Goal: Task Accomplishment & Management: Manage account settings

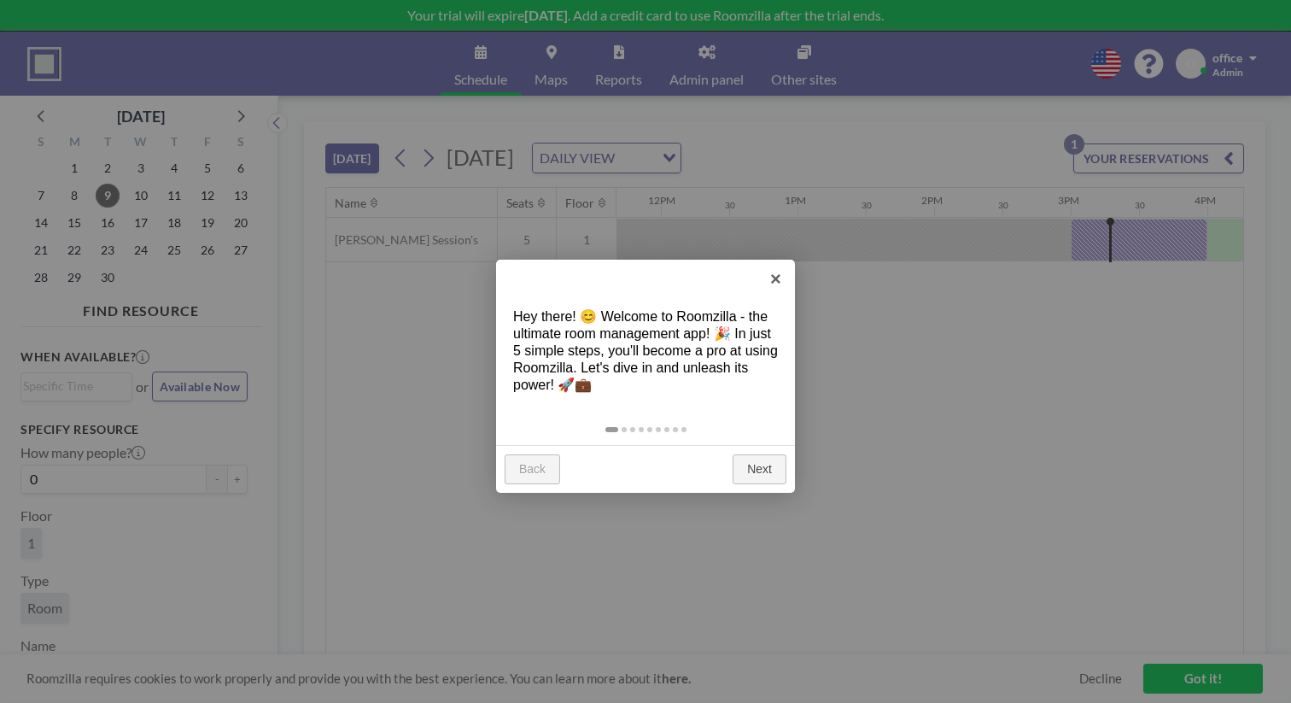
scroll to position [0, 1610]
click at [768, 454] on link "Next" at bounding box center [760, 469] width 54 height 31
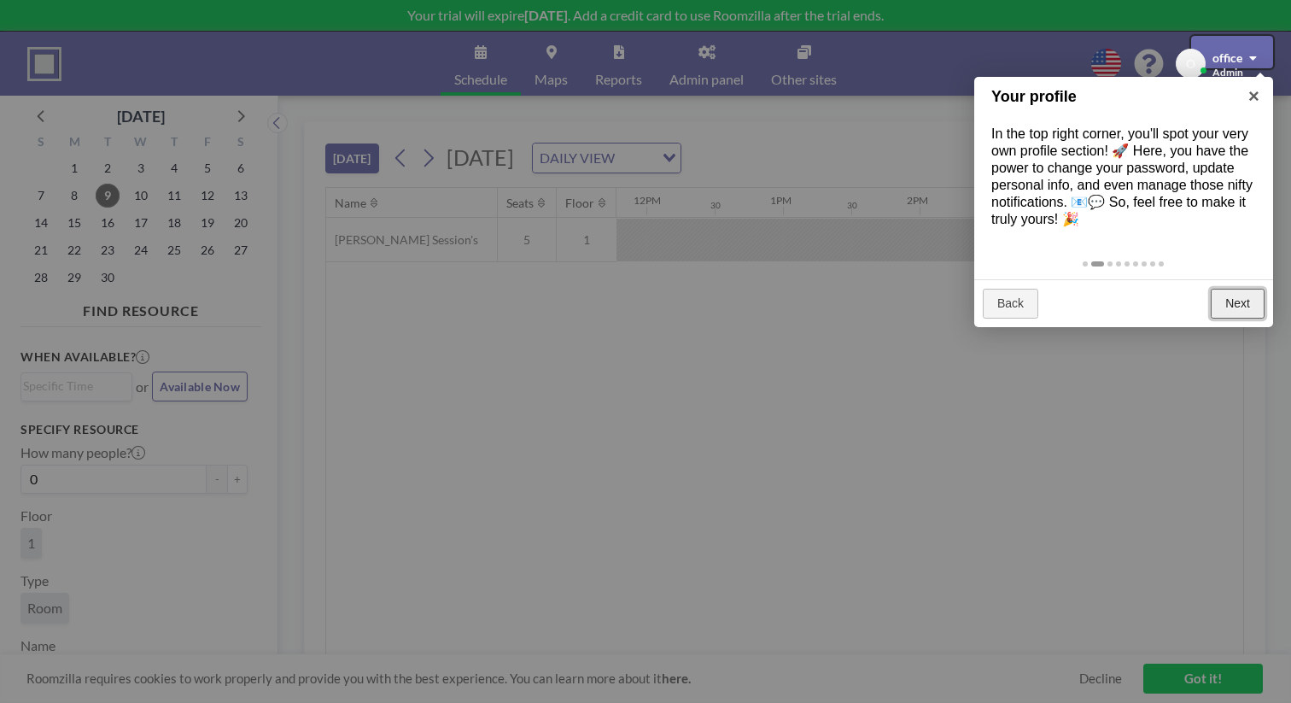
click at [1258, 289] on link "Next" at bounding box center [1238, 304] width 54 height 31
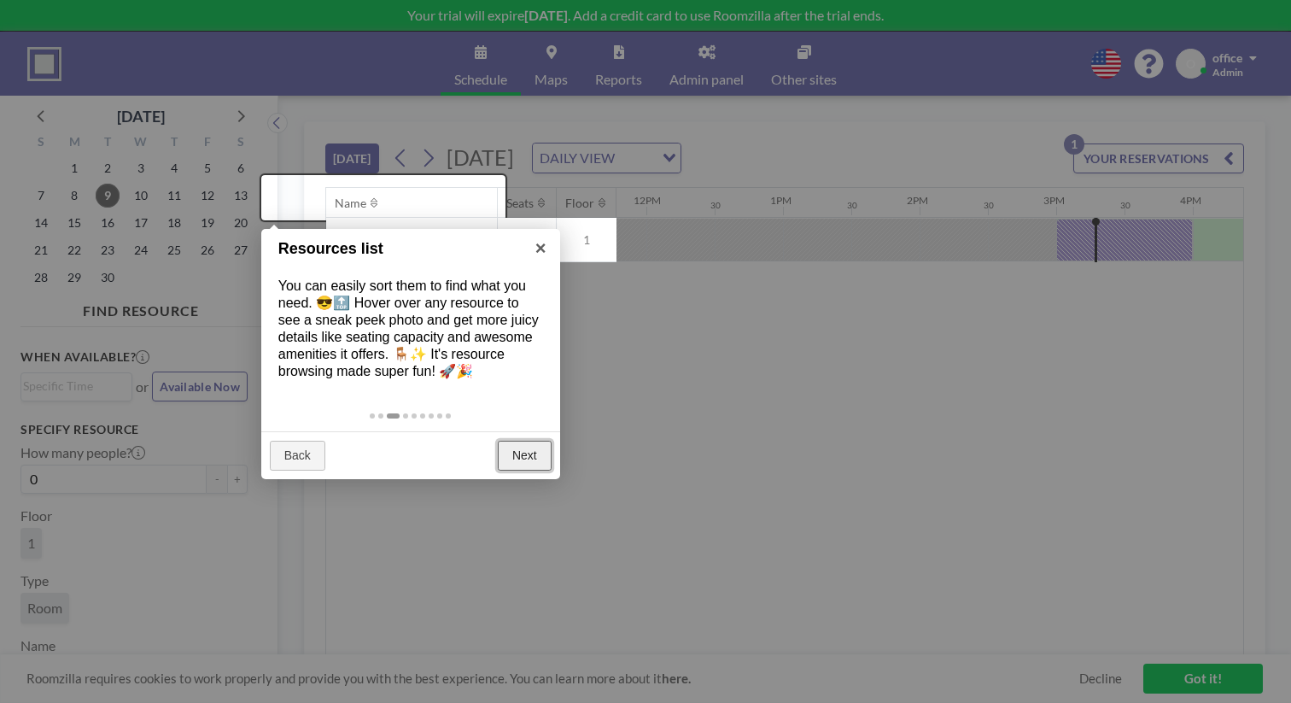
click at [543, 441] on link "Next" at bounding box center [525, 456] width 54 height 31
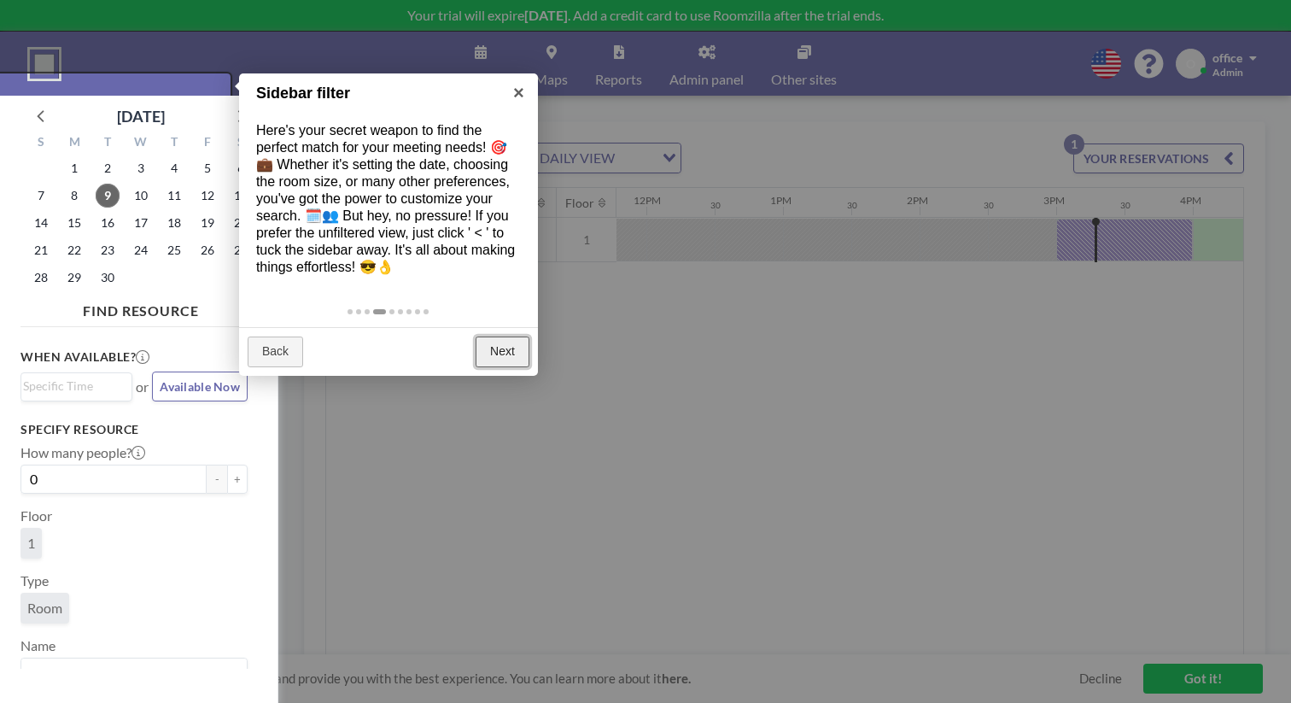
scroll to position [4, 0]
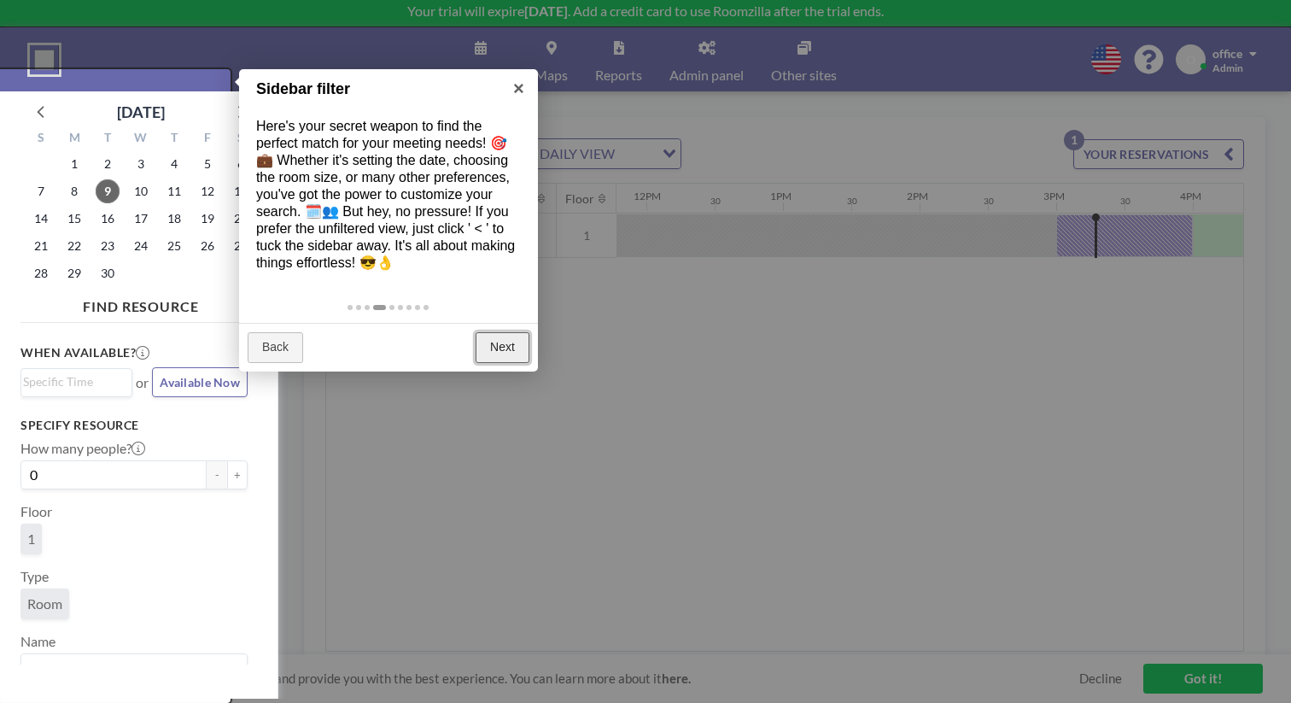
click at [509, 332] on link "Next" at bounding box center [503, 347] width 54 height 31
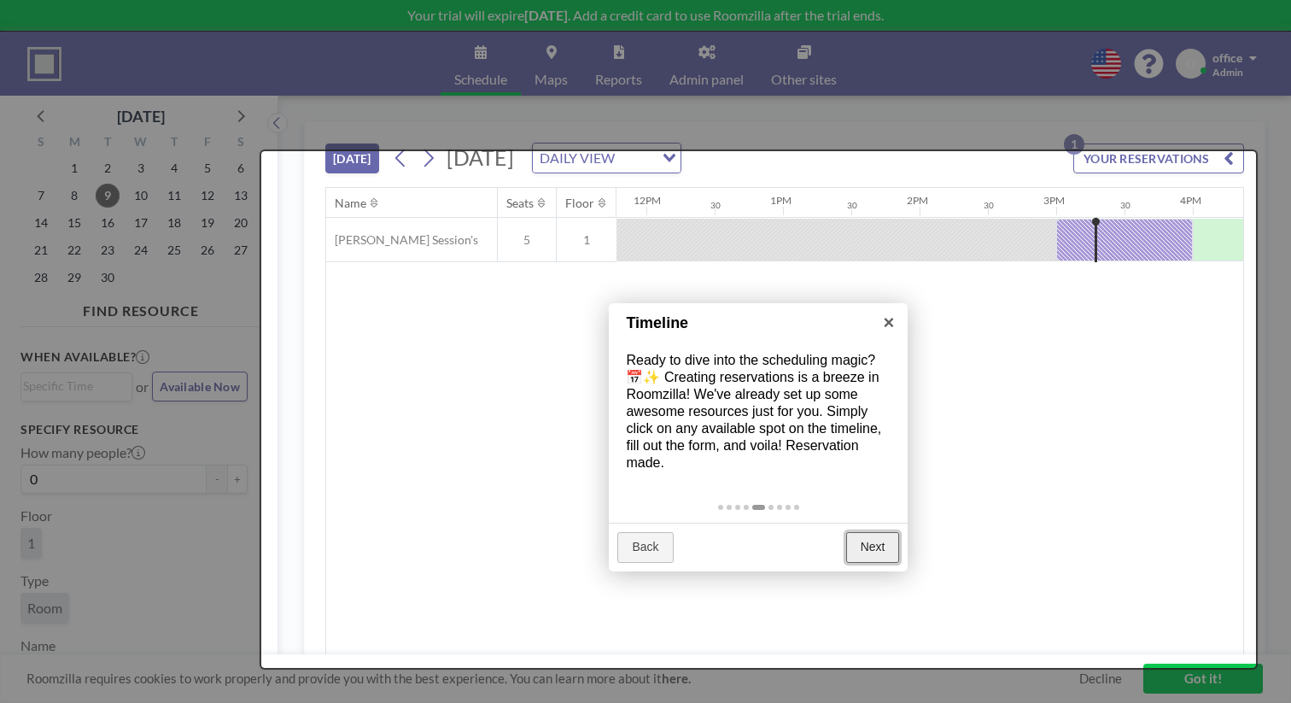
click at [874, 532] on link "Next" at bounding box center [873, 547] width 54 height 31
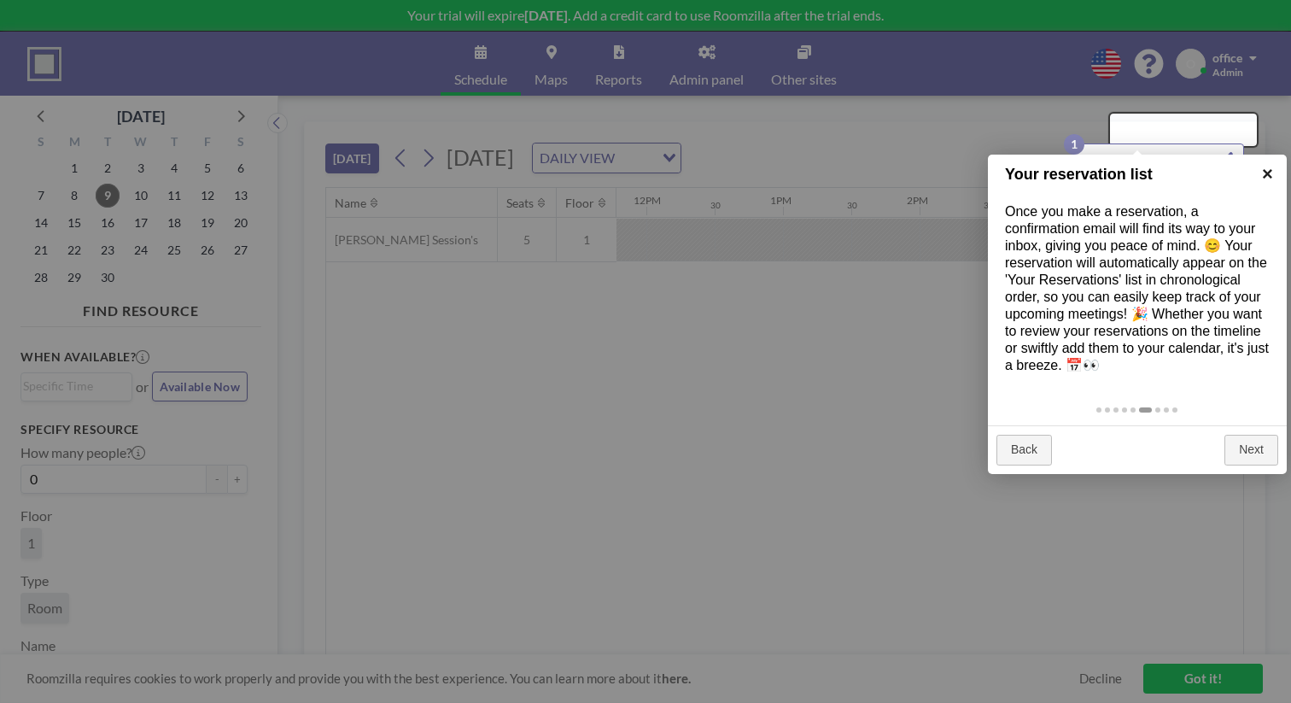
click at [1269, 177] on link "×" at bounding box center [1268, 174] width 38 height 38
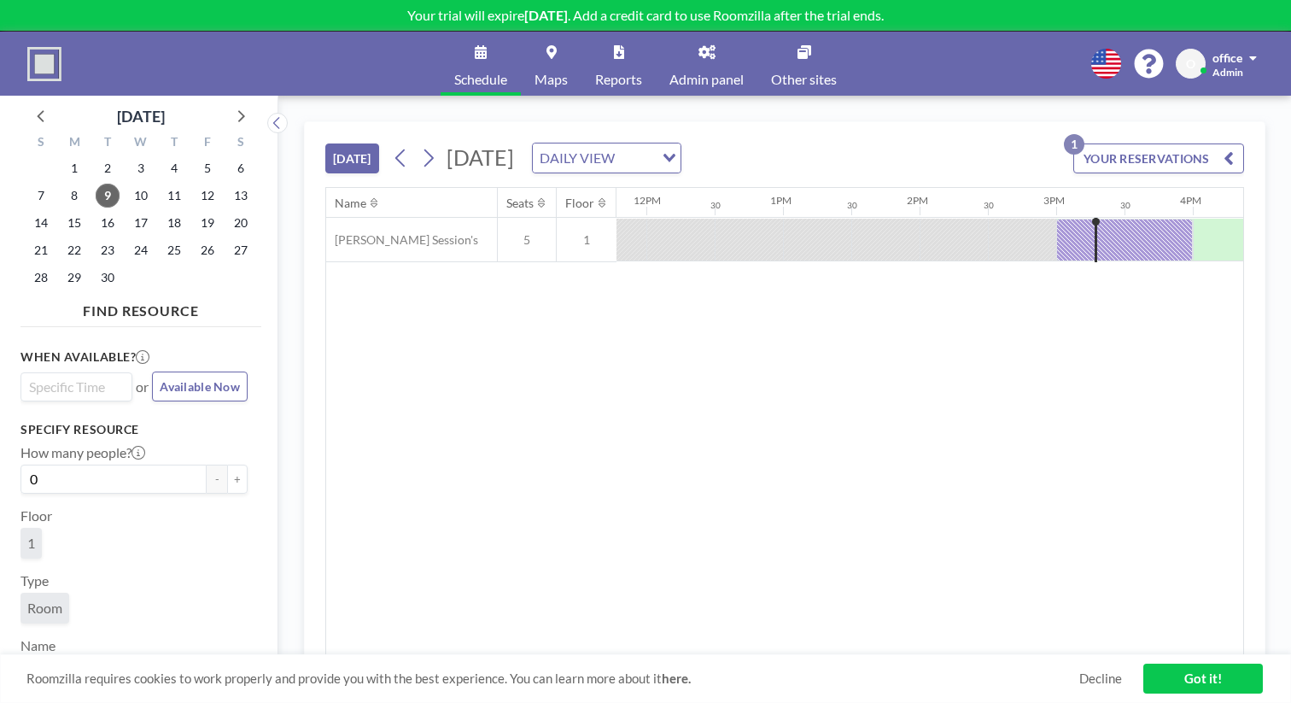
click at [58, 377] on input "Search for option" at bounding box center [72, 387] width 99 height 20
click at [161, 334] on div "When available? Loading... 3:30 pm 4:00 pm 4:30 pm 5:00 pm 5:30 pm 6:00 pm 6:30…" at bounding box center [140, 501] width 241 height 335
click at [521, 44] on link "Schedule" at bounding box center [481, 64] width 80 height 64
click at [1264, 49] on div "O office Admin" at bounding box center [1220, 64] width 88 height 30
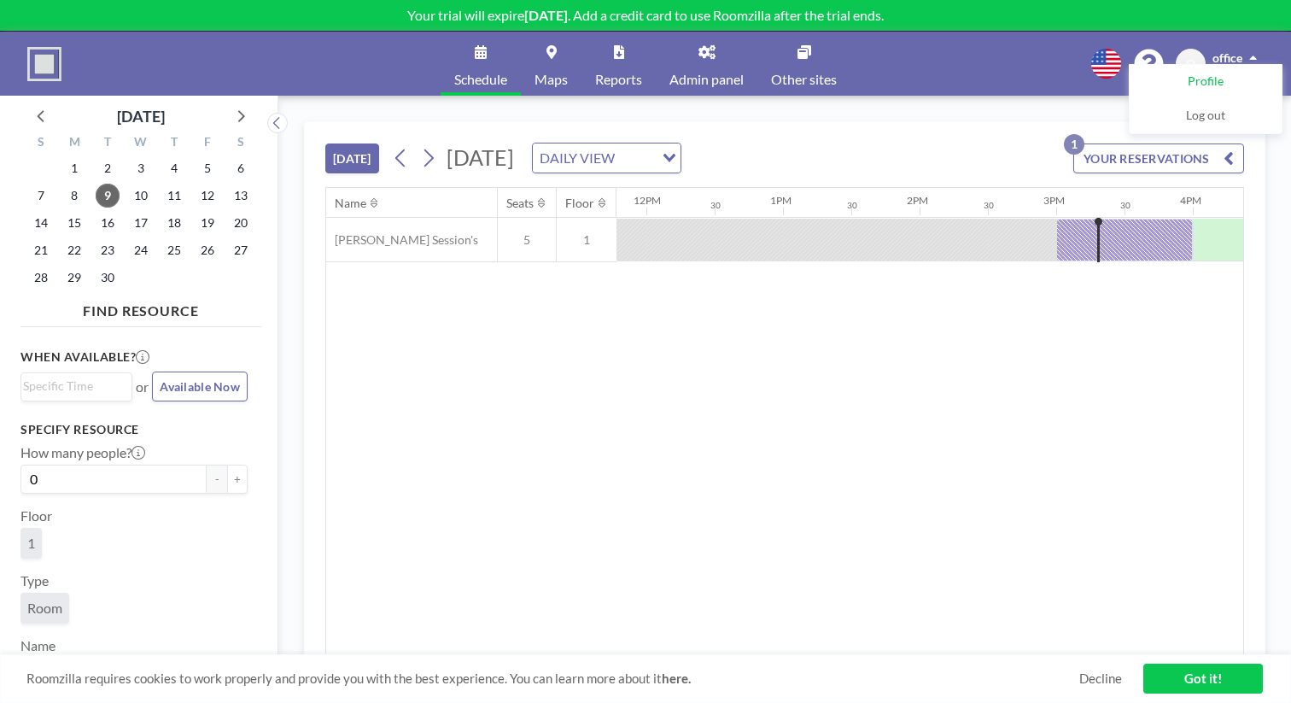
click at [1224, 73] on span "Profile" at bounding box center [1206, 81] width 36 height 17
click at [1206, 143] on button "YOUR RESERVATIONS 1" at bounding box center [1159, 158] width 171 height 30
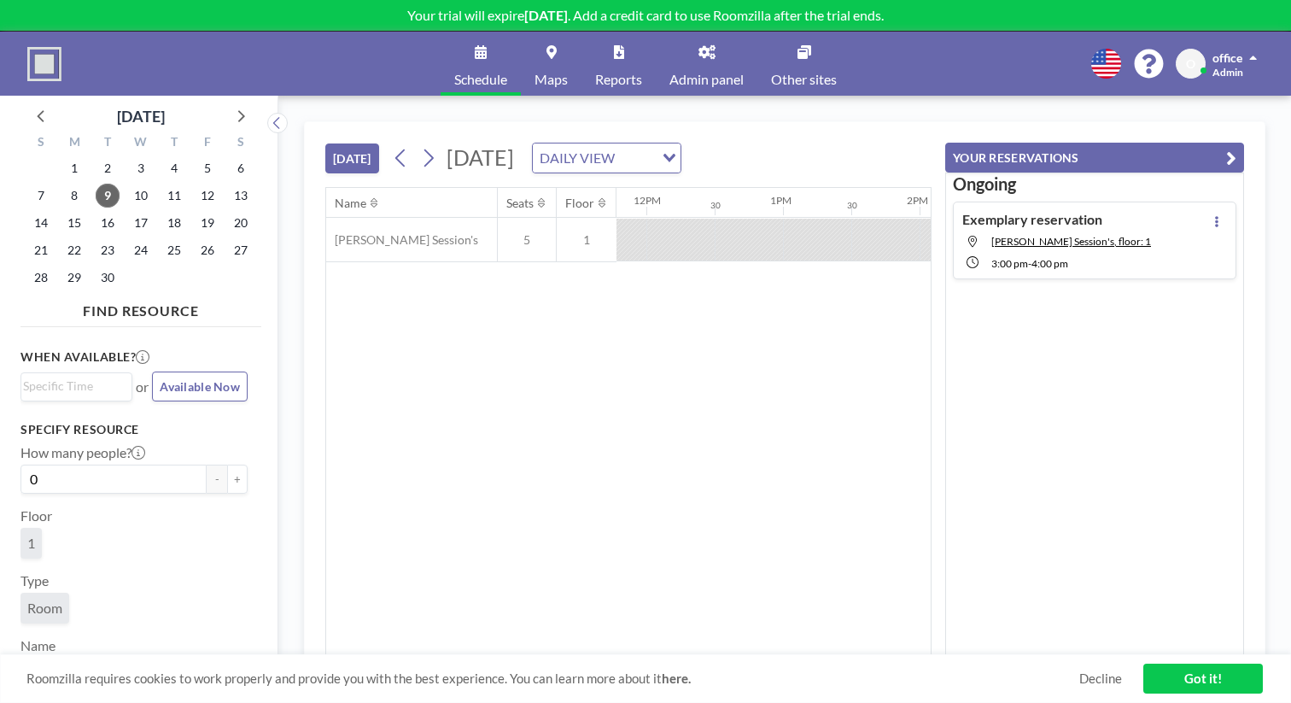
click at [1206, 143] on button "YOUR RESERVATIONS" at bounding box center [1094, 158] width 299 height 30
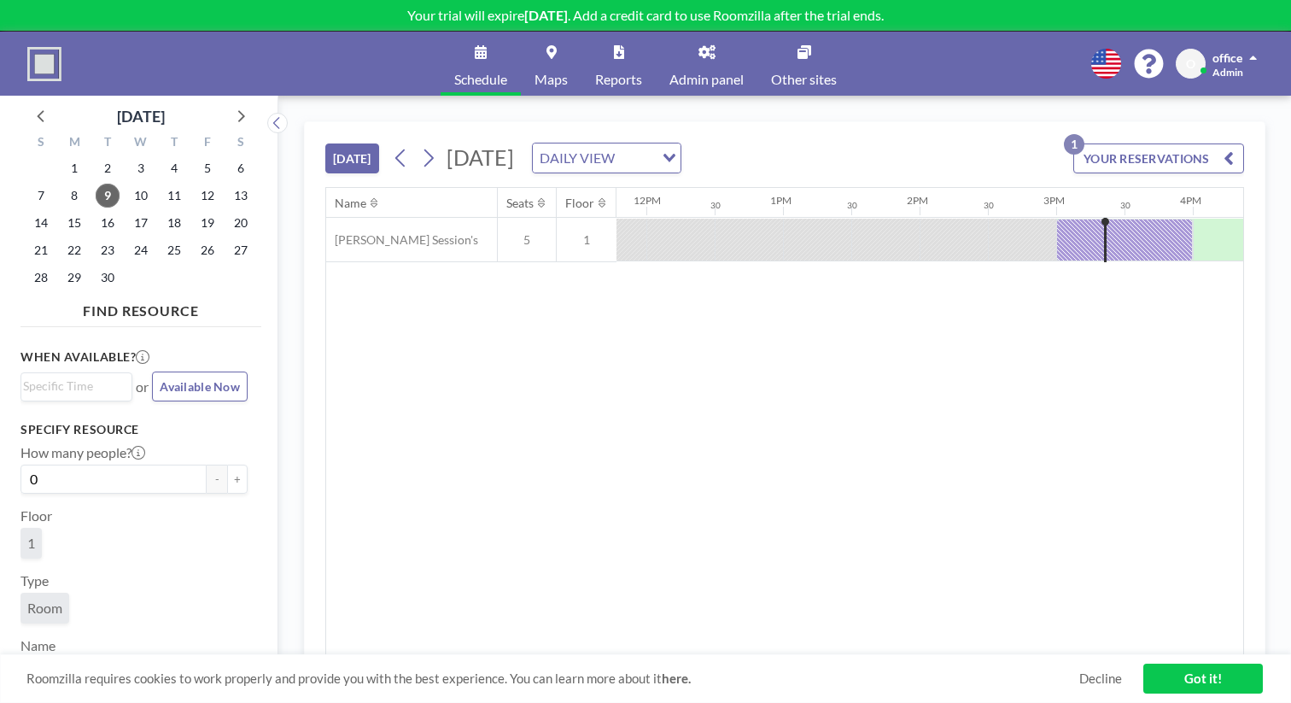
click at [41, 61] on img at bounding box center [44, 64] width 34 height 34
click at [565, 53] on link "Maps" at bounding box center [551, 64] width 61 height 64
click at [1202, 682] on link "Got it!" at bounding box center [1204, 679] width 120 height 30
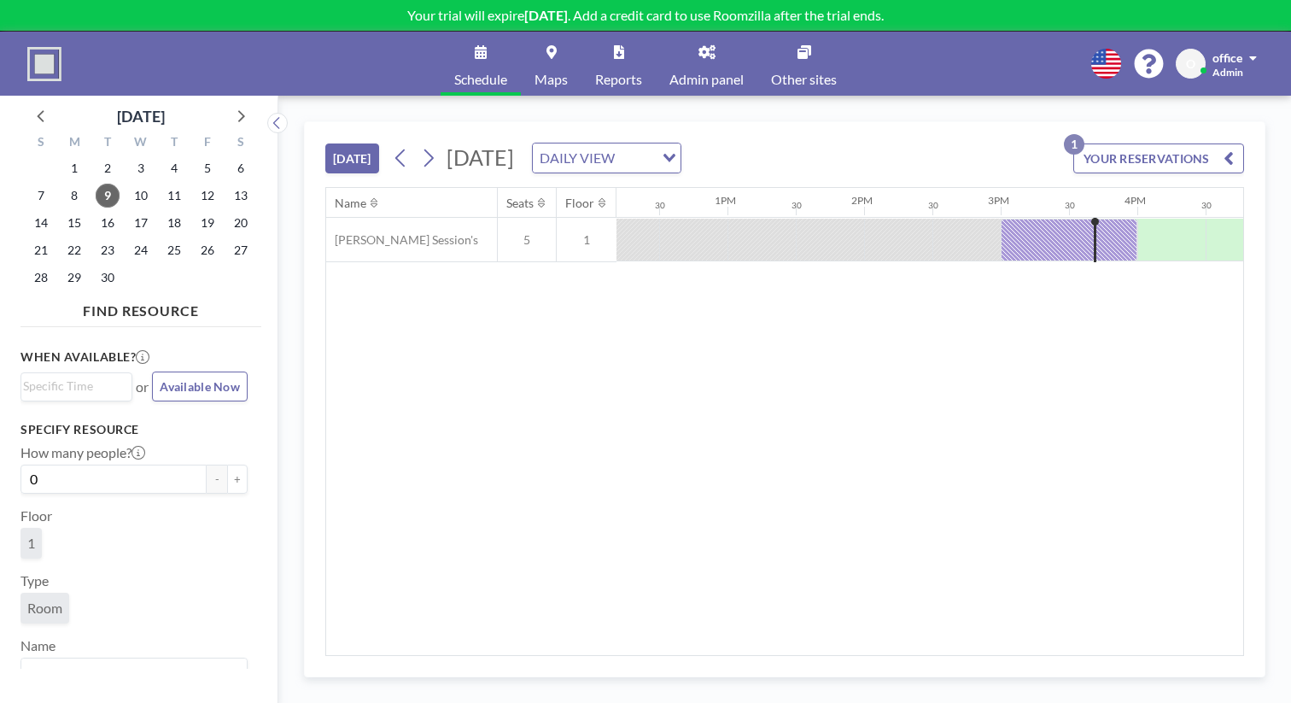
click at [1239, 66] on span "Admin" at bounding box center [1228, 72] width 31 height 13
click at [1046, 60] on div "Schedule Maps Reports Admin panel Other sites English Polski 日本語 Española O off…" at bounding box center [645, 64] width 1291 height 64
click at [1187, 333] on div "Name Seats Floor 12AM 30 1AM 30 2AM 30 3AM 30 4AM 30 5AM 30 6AM 30 7AM 30 8AM 3…" at bounding box center [784, 421] width 917 height 467
click at [1224, 73] on span "Profile" at bounding box center [1206, 81] width 36 height 17
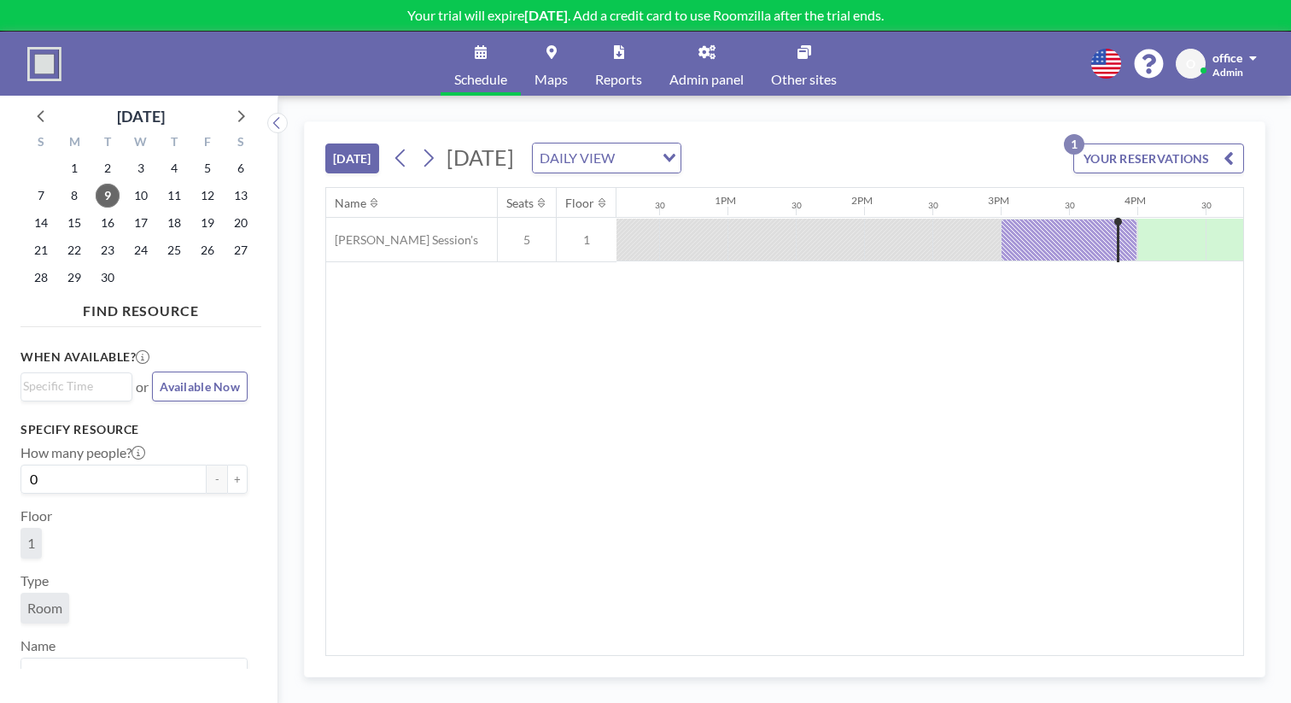
click at [679, 53] on link "Admin panel" at bounding box center [707, 64] width 102 height 64
click at [1204, 143] on button "YOUR RESERVATIONS 1" at bounding box center [1159, 158] width 171 height 30
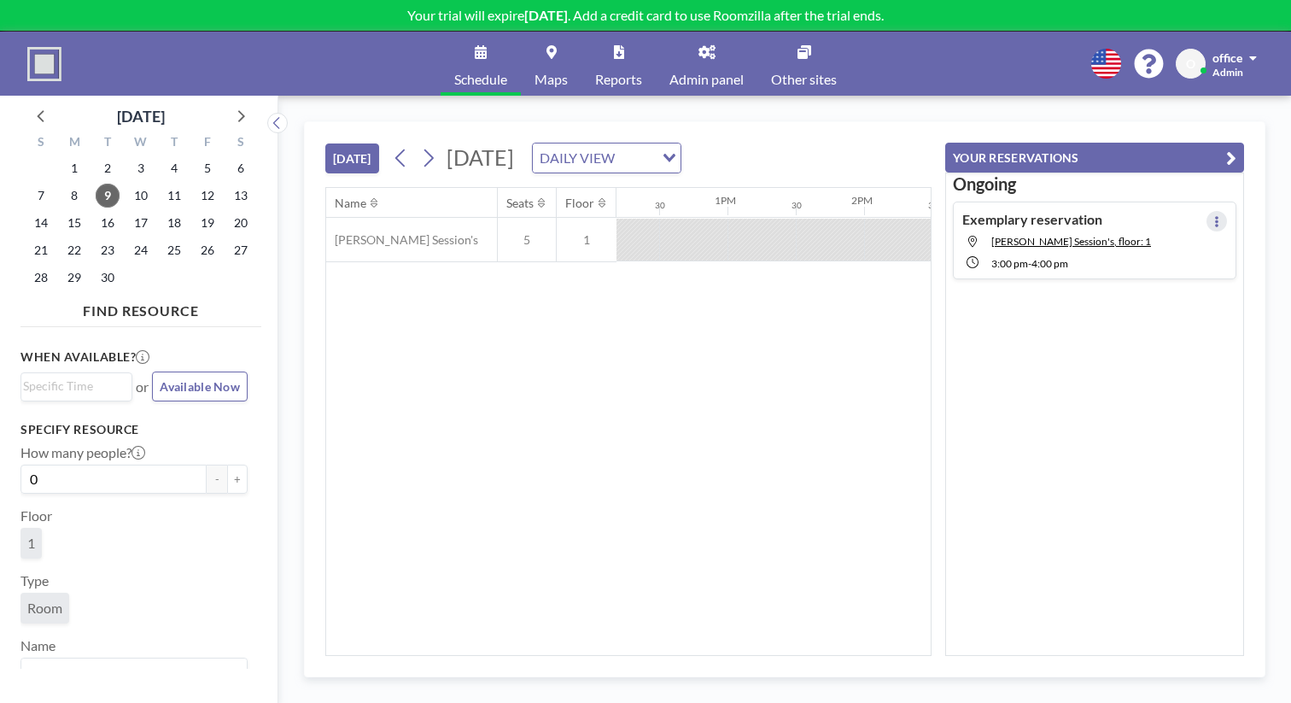
click at [1220, 216] on icon at bounding box center [1217, 221] width 7 height 11
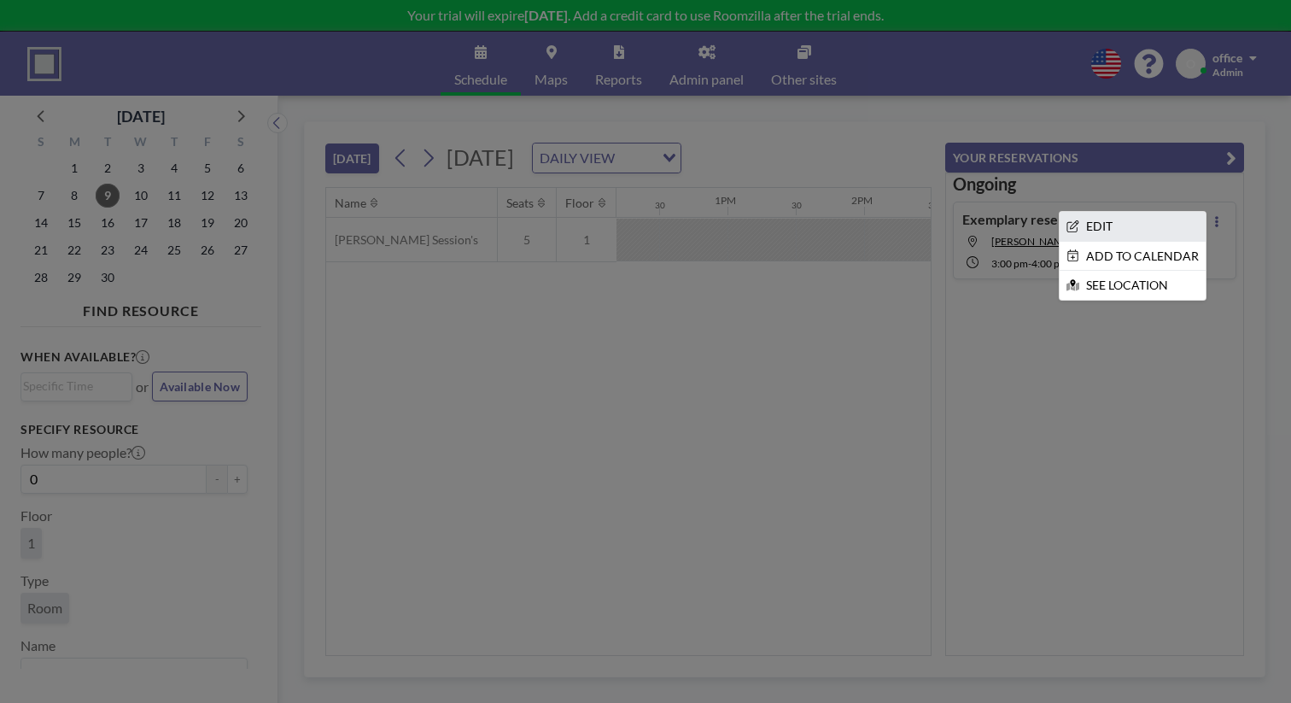
click at [1172, 212] on li "EDIT" at bounding box center [1133, 226] width 146 height 29
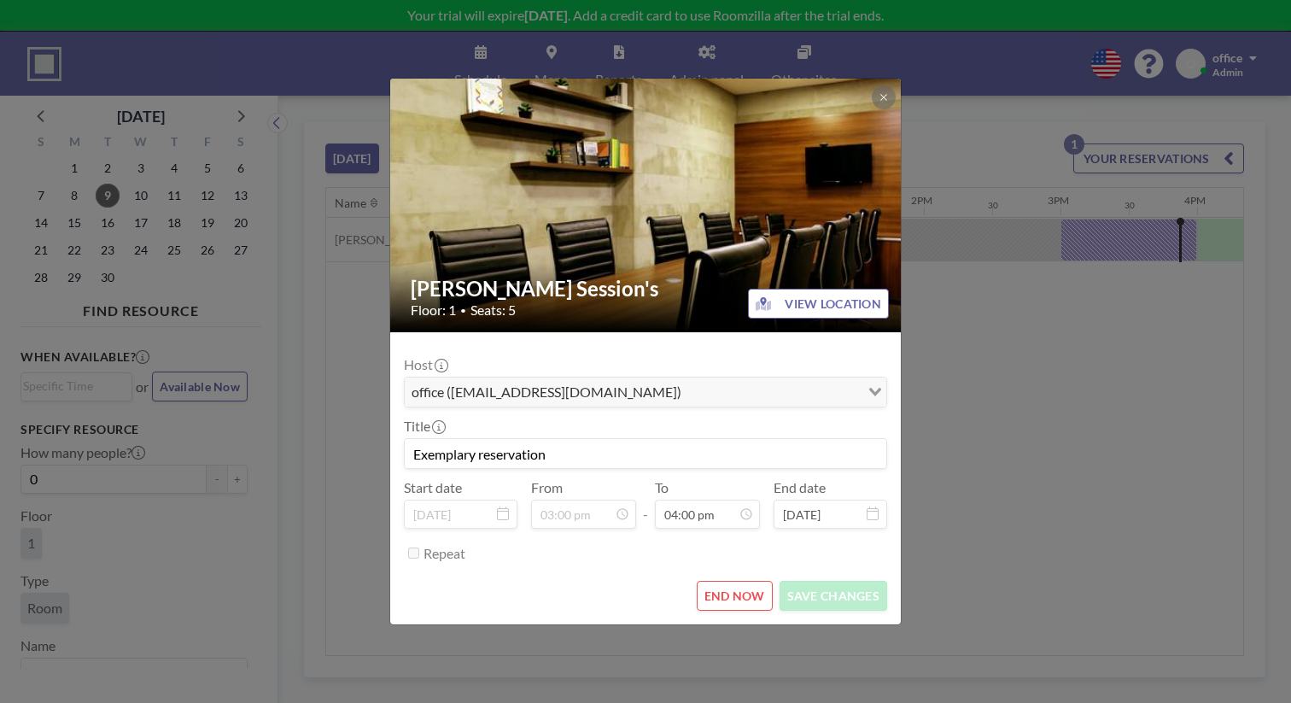
scroll to position [0, 1610]
click at [869, 388] on icon "Search for option" at bounding box center [875, 392] width 12 height 9
click at [730, 581] on button "END NOW" at bounding box center [735, 596] width 76 height 30
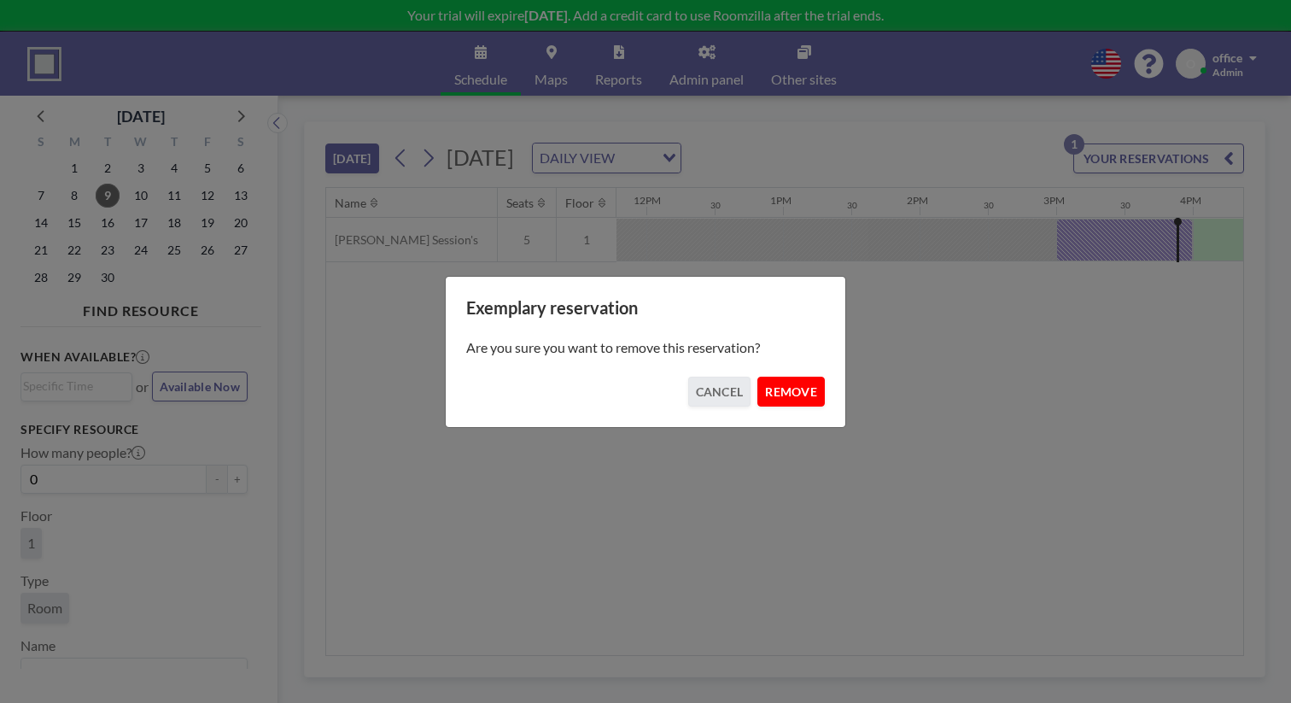
click at [762, 380] on button "REMOVE" at bounding box center [791, 392] width 67 height 30
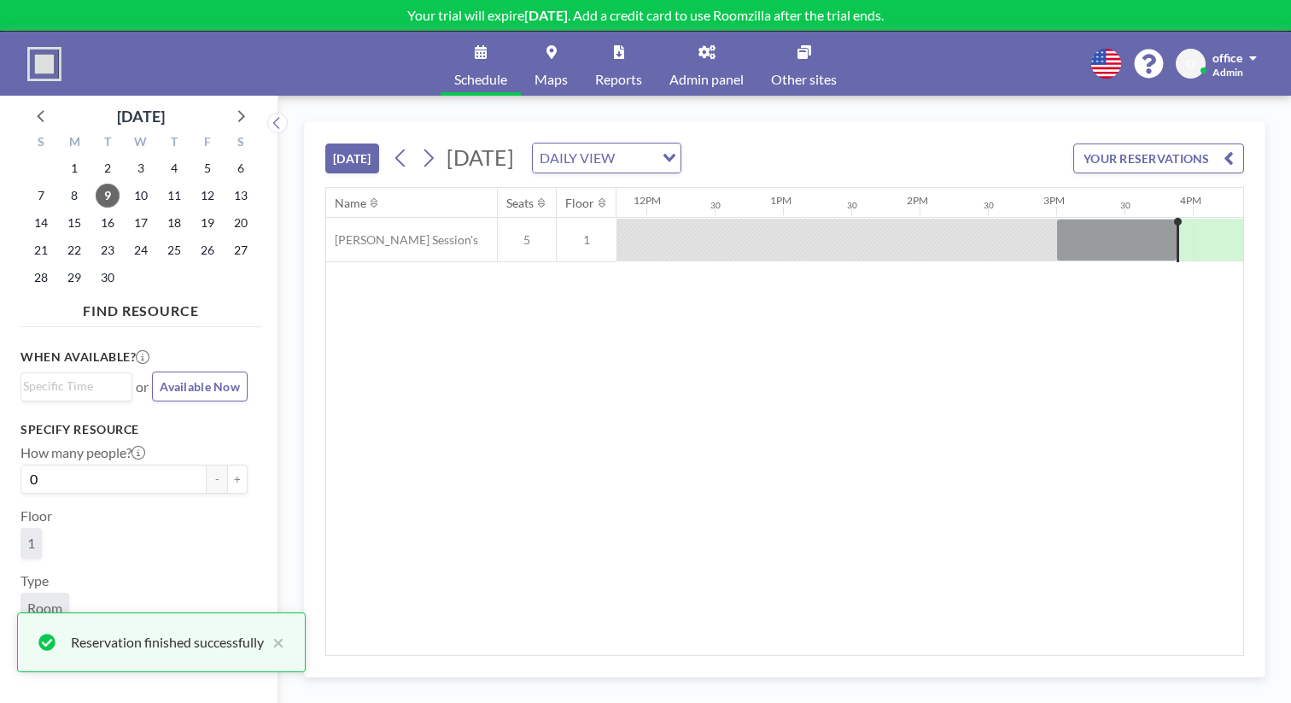
click at [1214, 143] on button "YOUR RESERVATIONS" at bounding box center [1159, 158] width 171 height 30
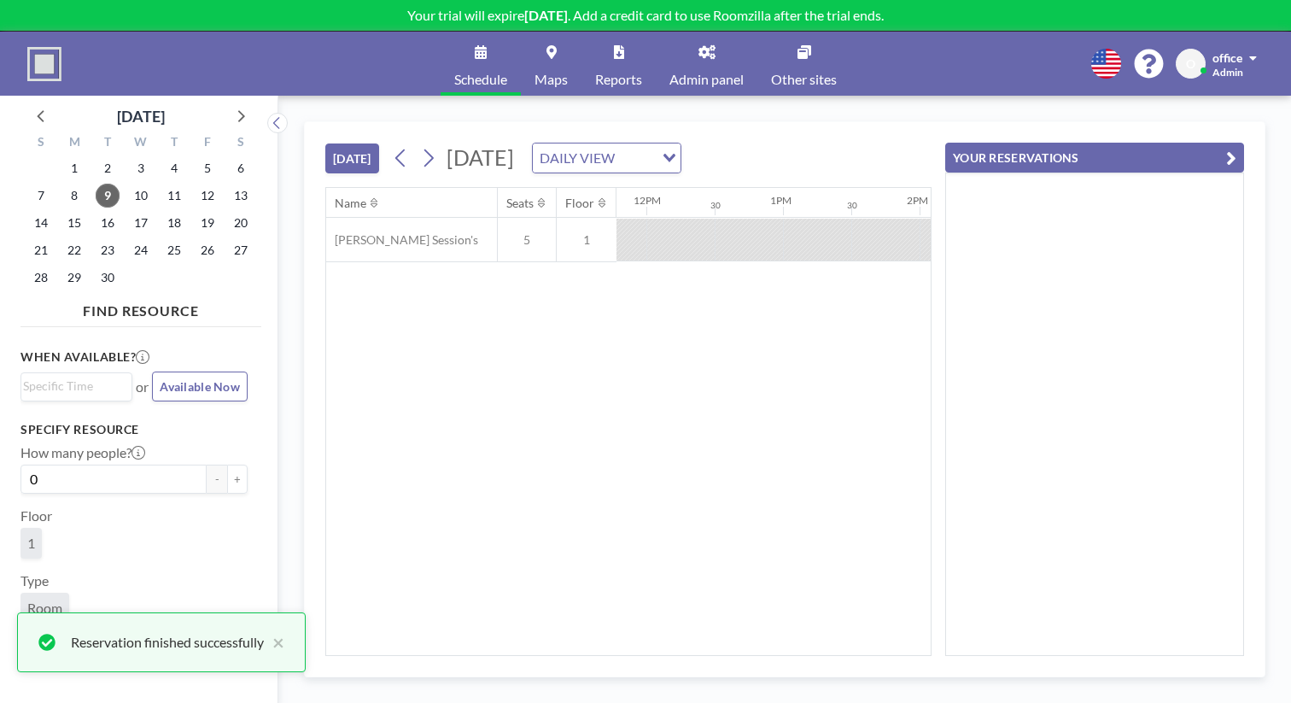
click at [1101, 143] on button "YOUR RESERVATIONS" at bounding box center [1094, 158] width 299 height 30
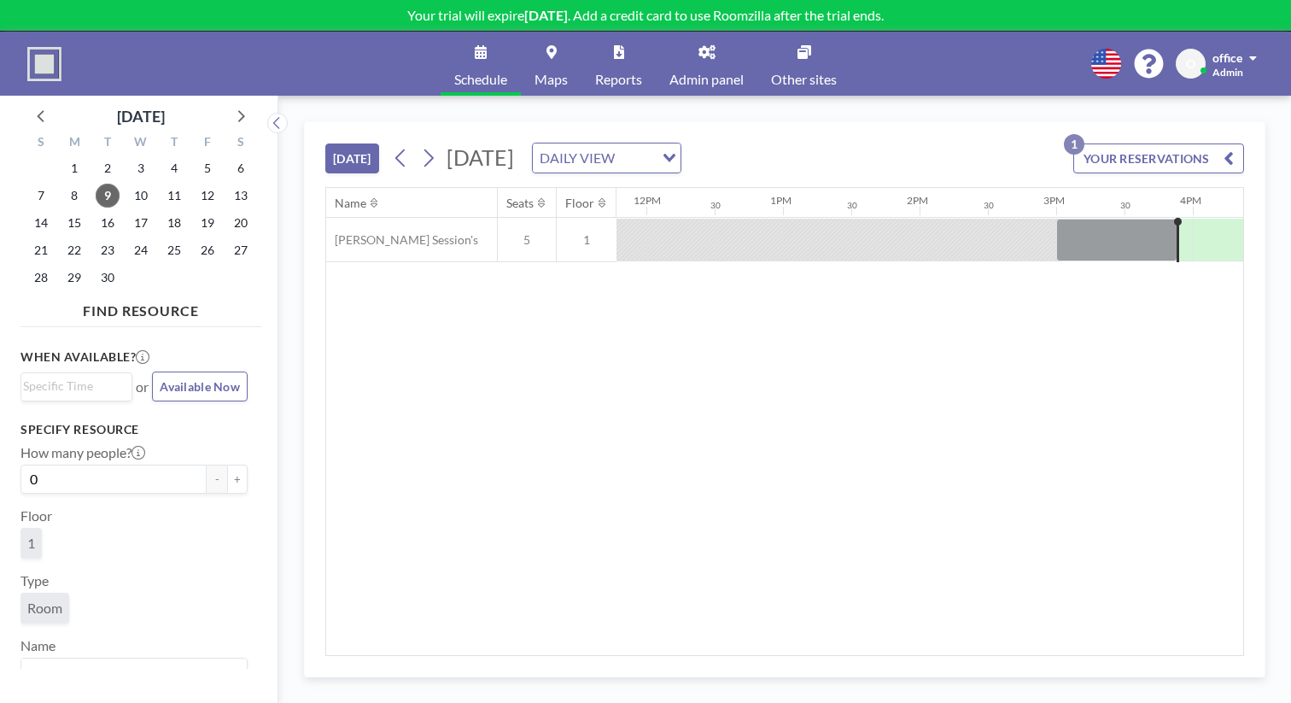
click at [1148, 143] on button "YOUR RESERVATIONS 1" at bounding box center [1159, 158] width 171 height 30
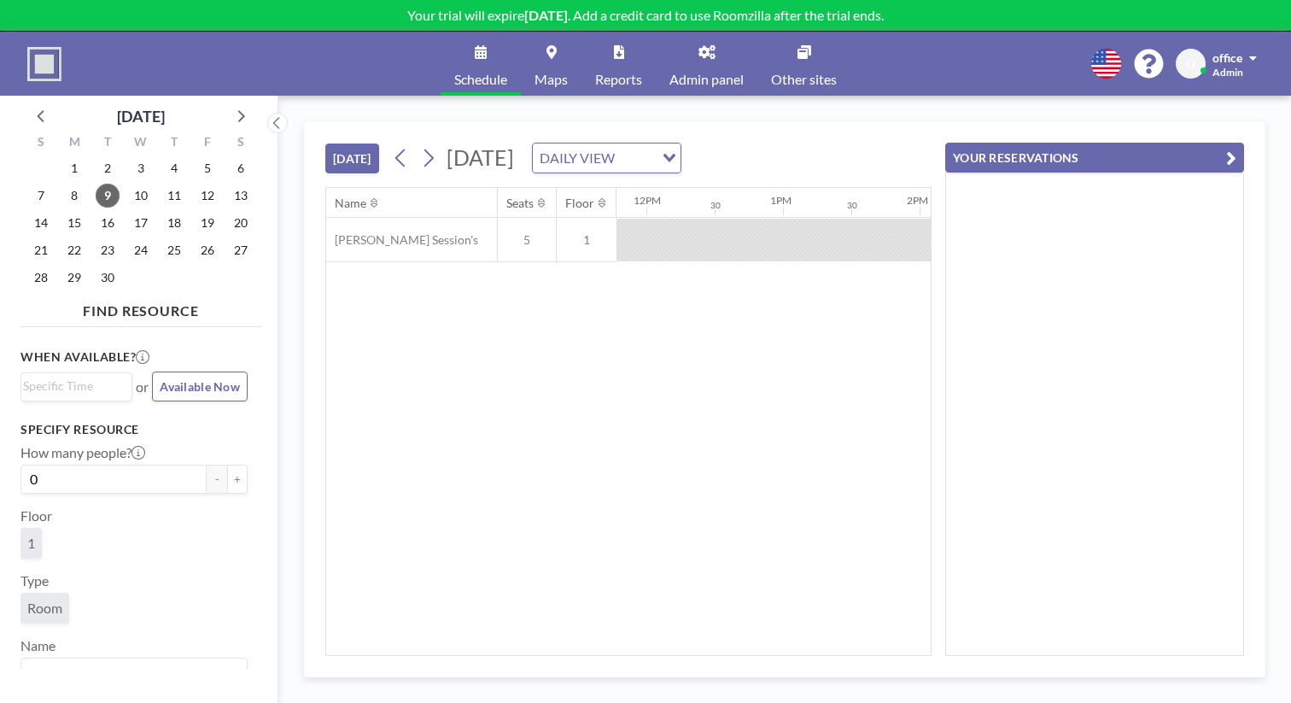
click at [1133, 197] on div at bounding box center [1094, 414] width 299 height 483
click at [891, 284] on div "Name Seats Floor 12AM 30 1AM 30 2AM 30 3AM 30 4AM 30 5AM 30 6AM 30 7AM 30 8AM 3…" at bounding box center [628, 421] width 605 height 467
click at [1102, 143] on button "YOUR RESERVATIONS" at bounding box center [1094, 158] width 299 height 30
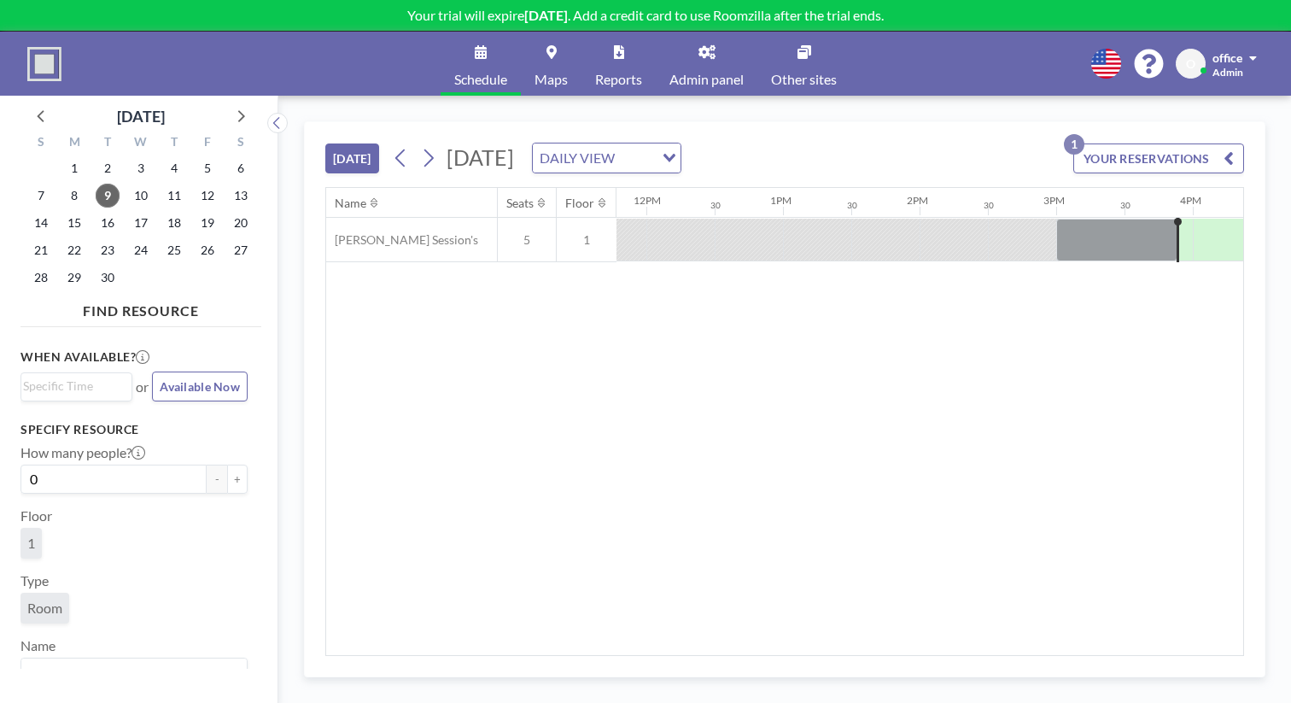
click at [676, 154] on icon "Search for option" at bounding box center [670, 158] width 12 height 9
click at [671, 181] on li "WEEKLY VIEW" at bounding box center [653, 182] width 135 height 25
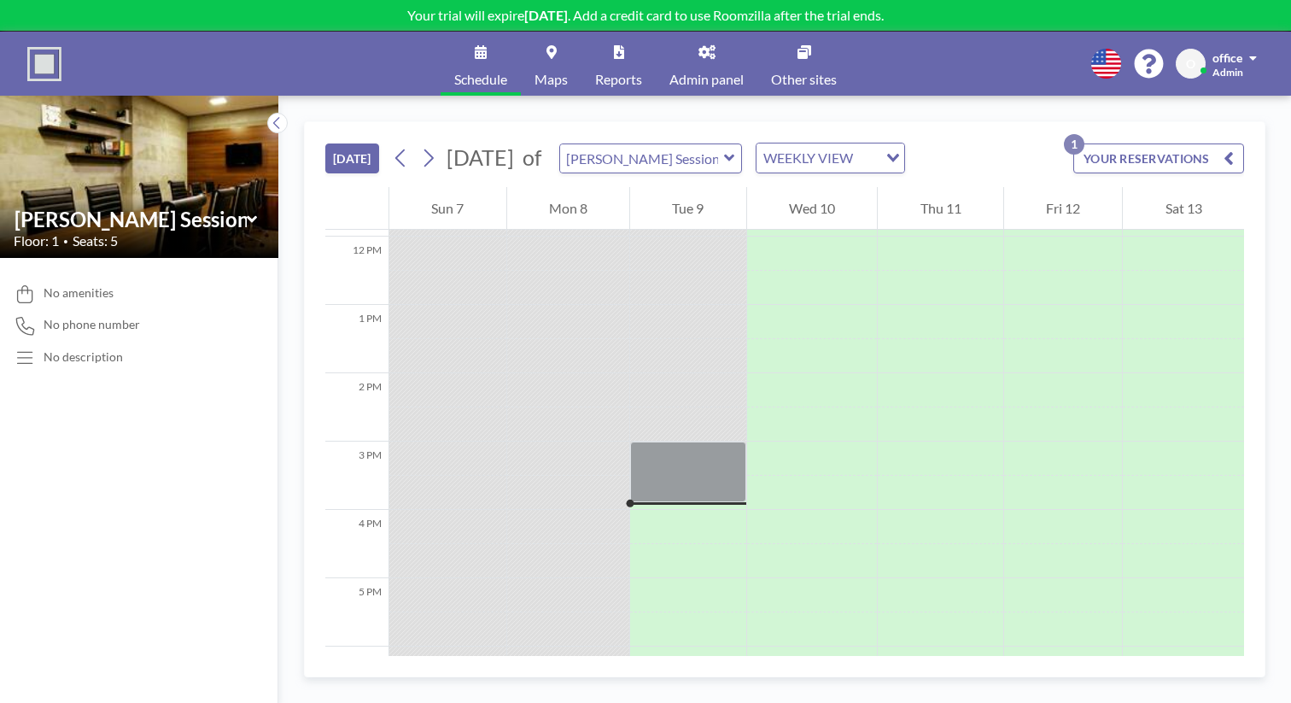
scroll to position [833, 0]
click at [724, 149] on icon at bounding box center [729, 157] width 11 height 17
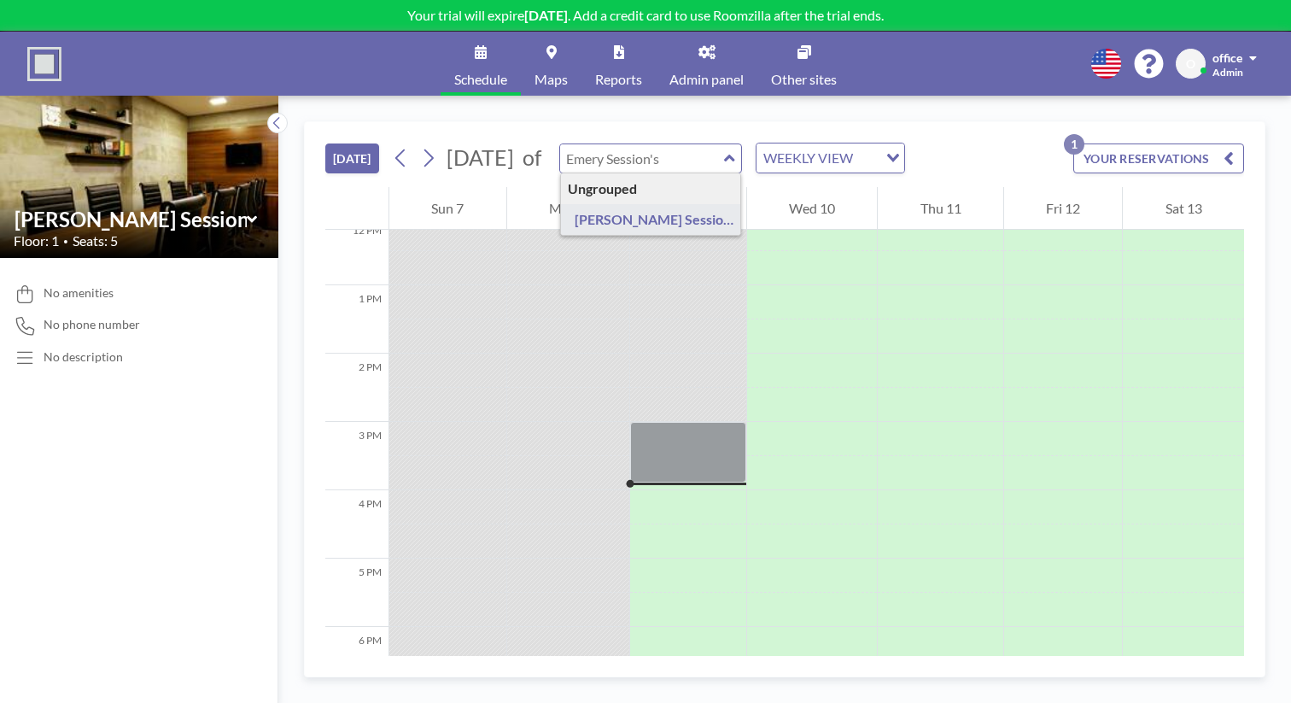
click at [724, 155] on icon at bounding box center [729, 158] width 10 height 7
type input "[PERSON_NAME] Session's"
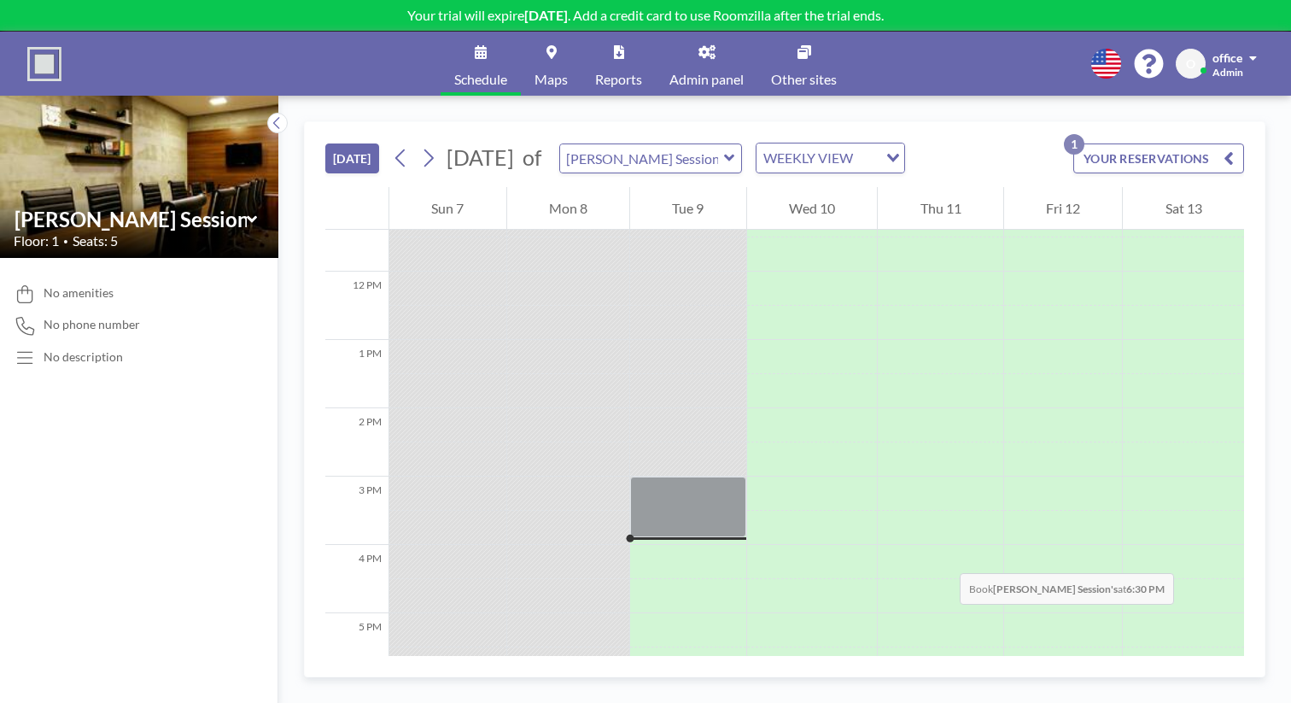
scroll to position [775, 0]
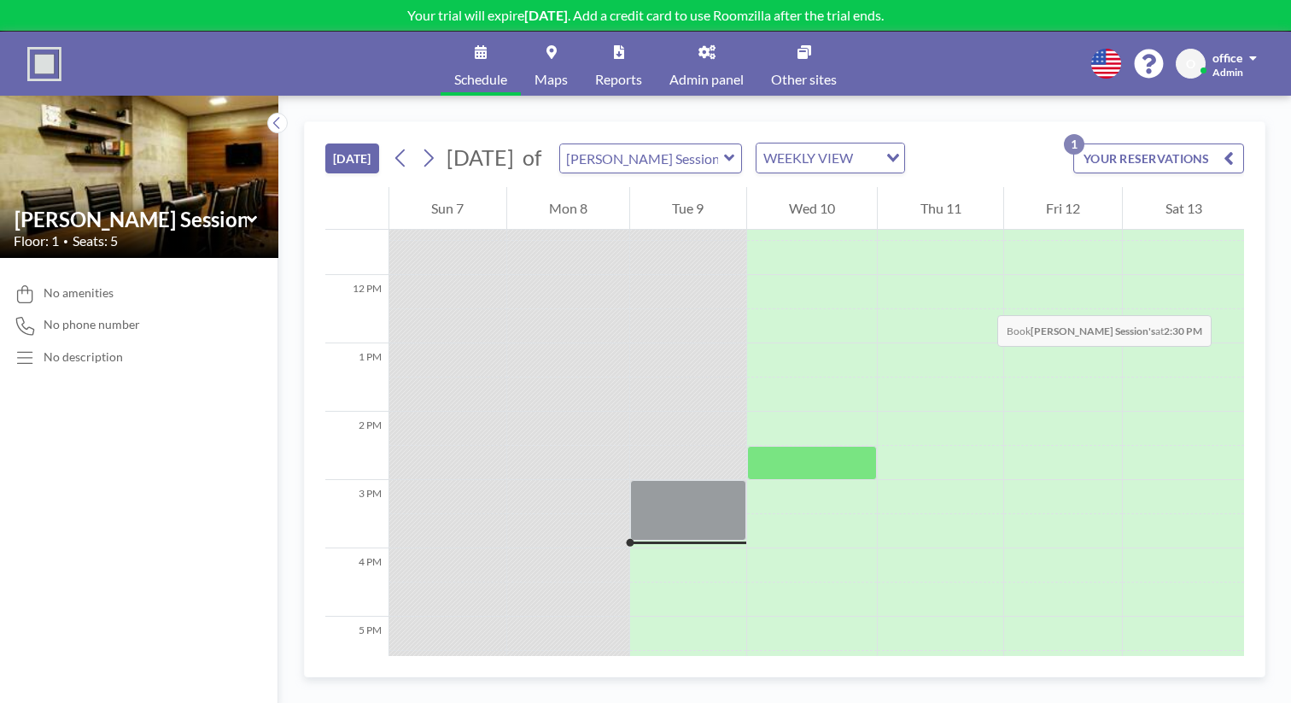
click at [793, 446] on div at bounding box center [812, 463] width 131 height 34
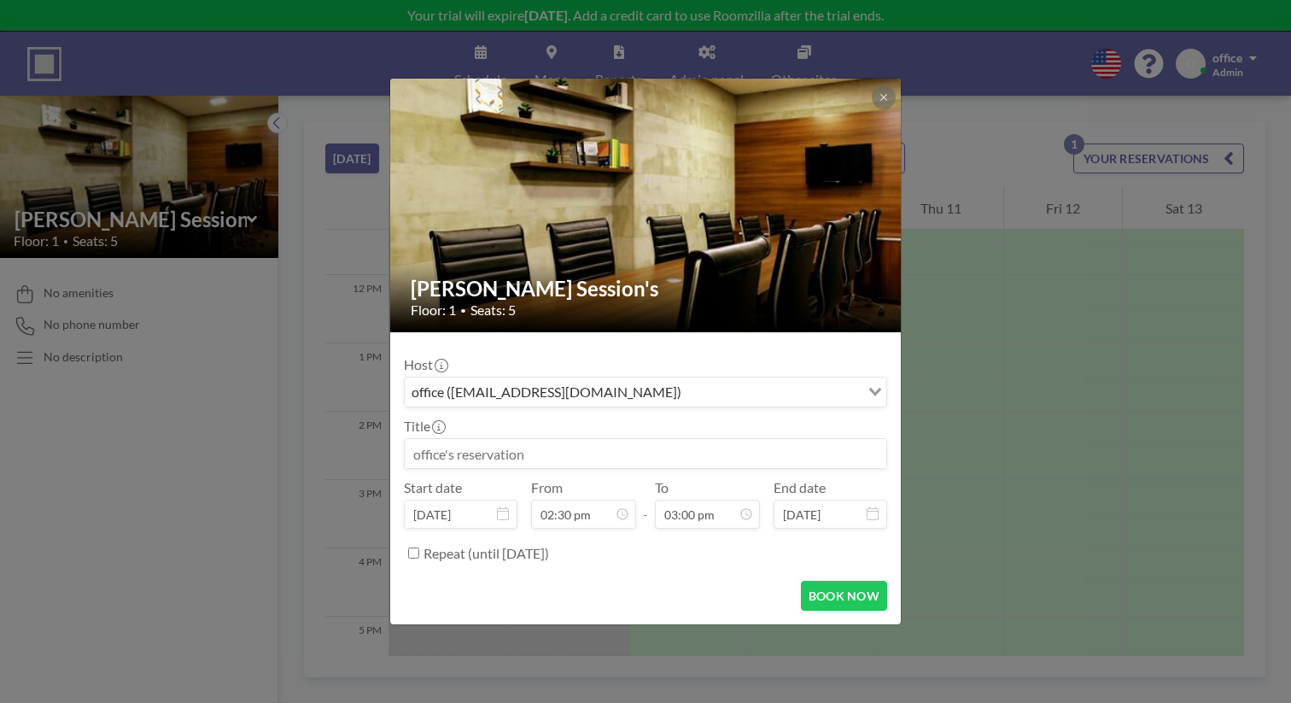
click at [813, 440] on input at bounding box center [646, 453] width 482 height 29
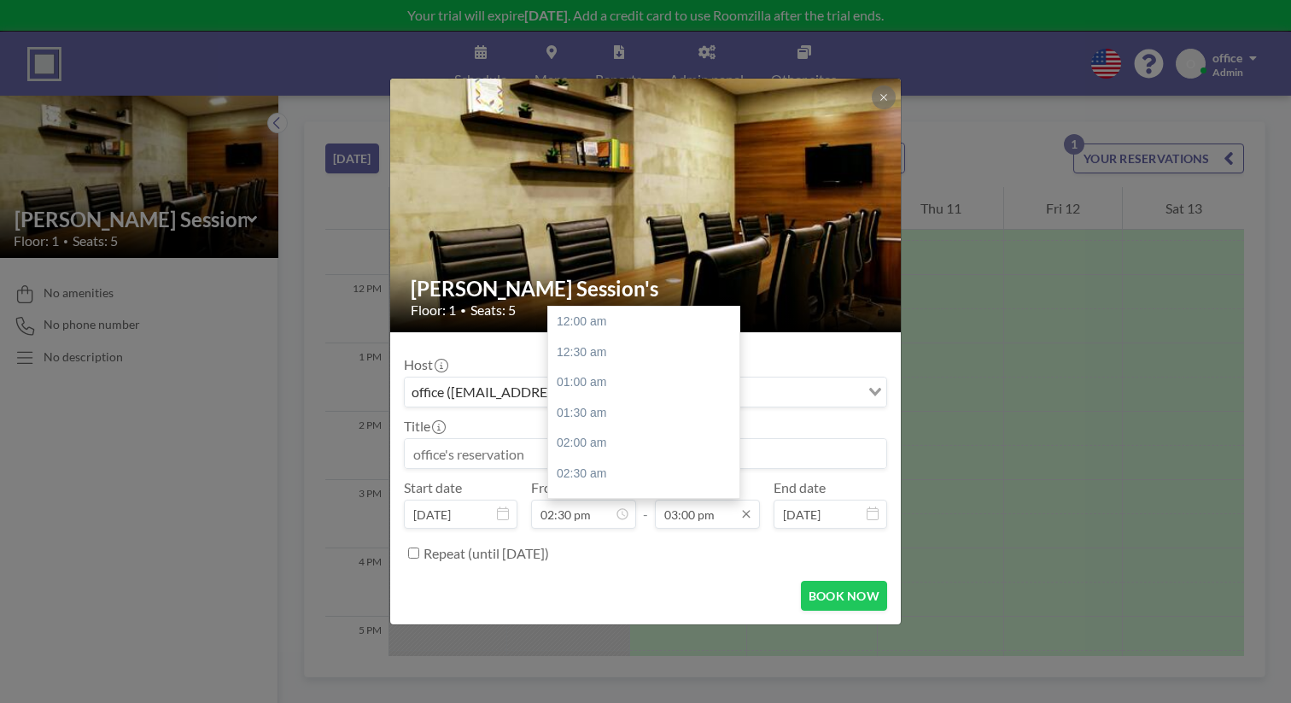
scroll to position [818, 0]
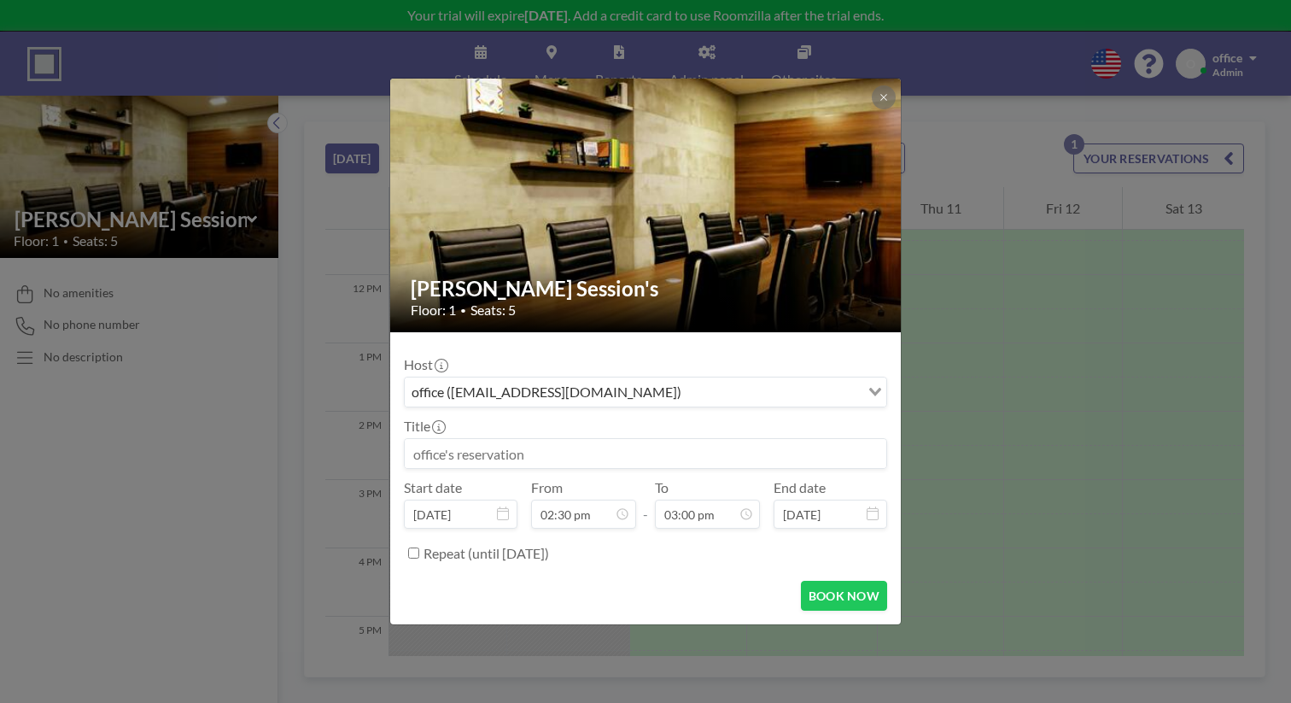
click at [660, 581] on div "BOOK NOW" at bounding box center [645, 596] width 483 height 30
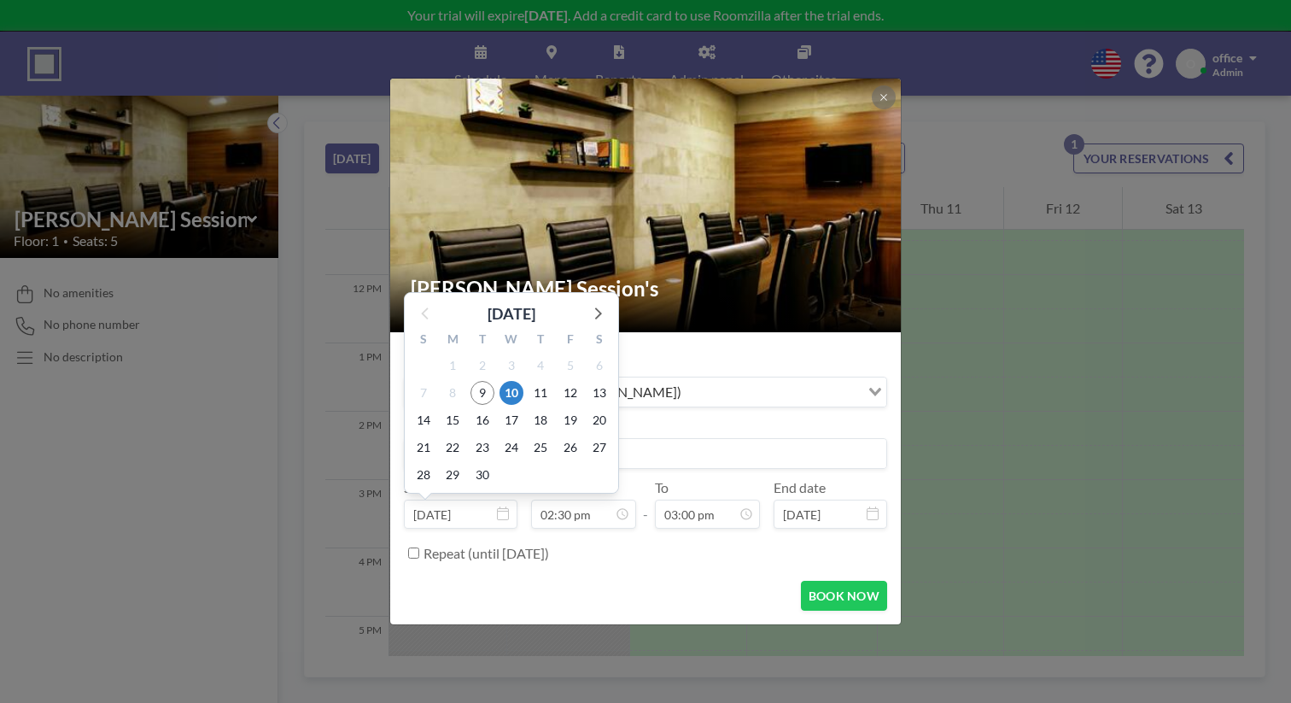
scroll to position [791, 0]
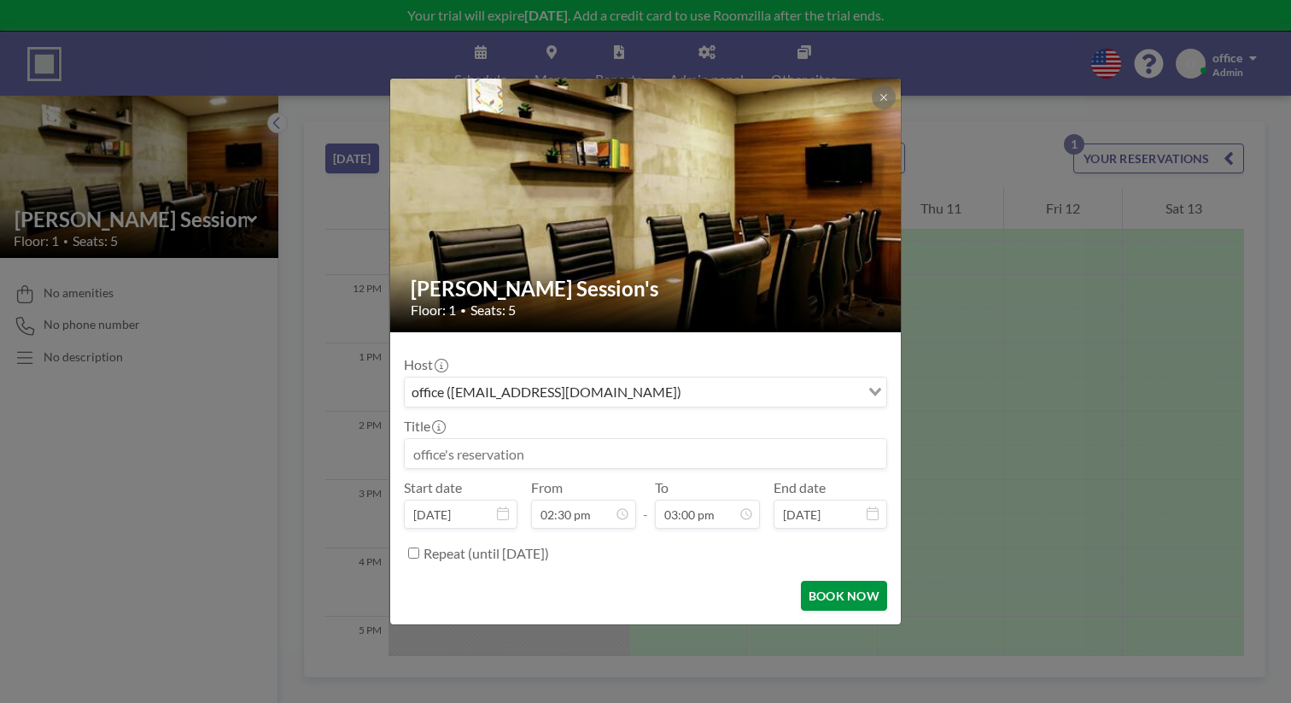
click at [801, 581] on button "BOOK NOW" at bounding box center [844, 596] width 86 height 30
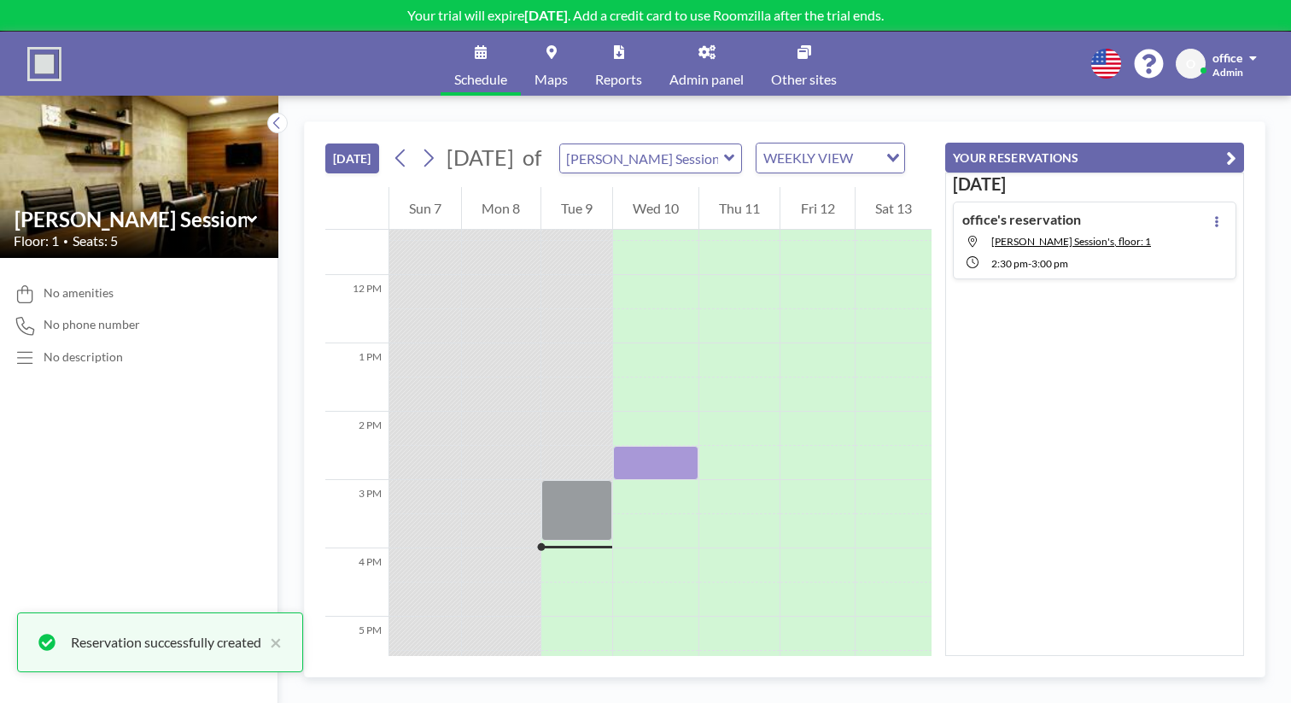
scroll to position [0, 0]
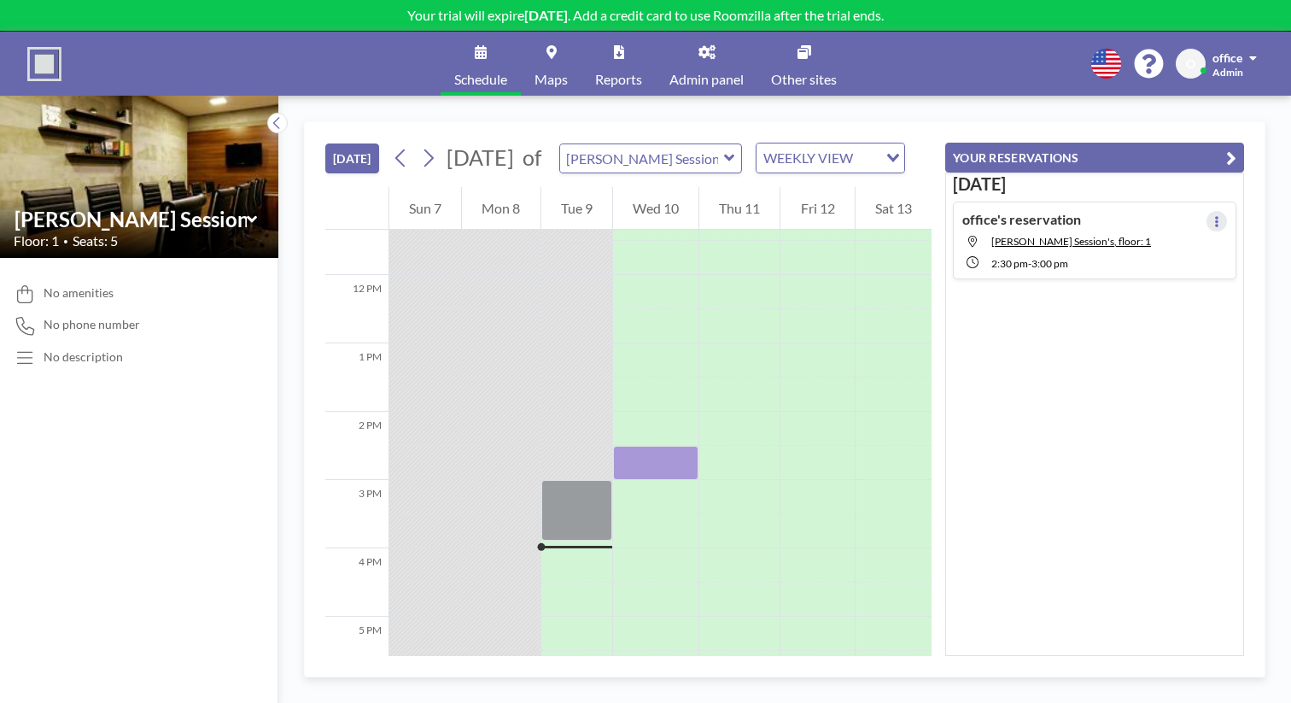
click at [1227, 211] on button at bounding box center [1217, 221] width 20 height 20
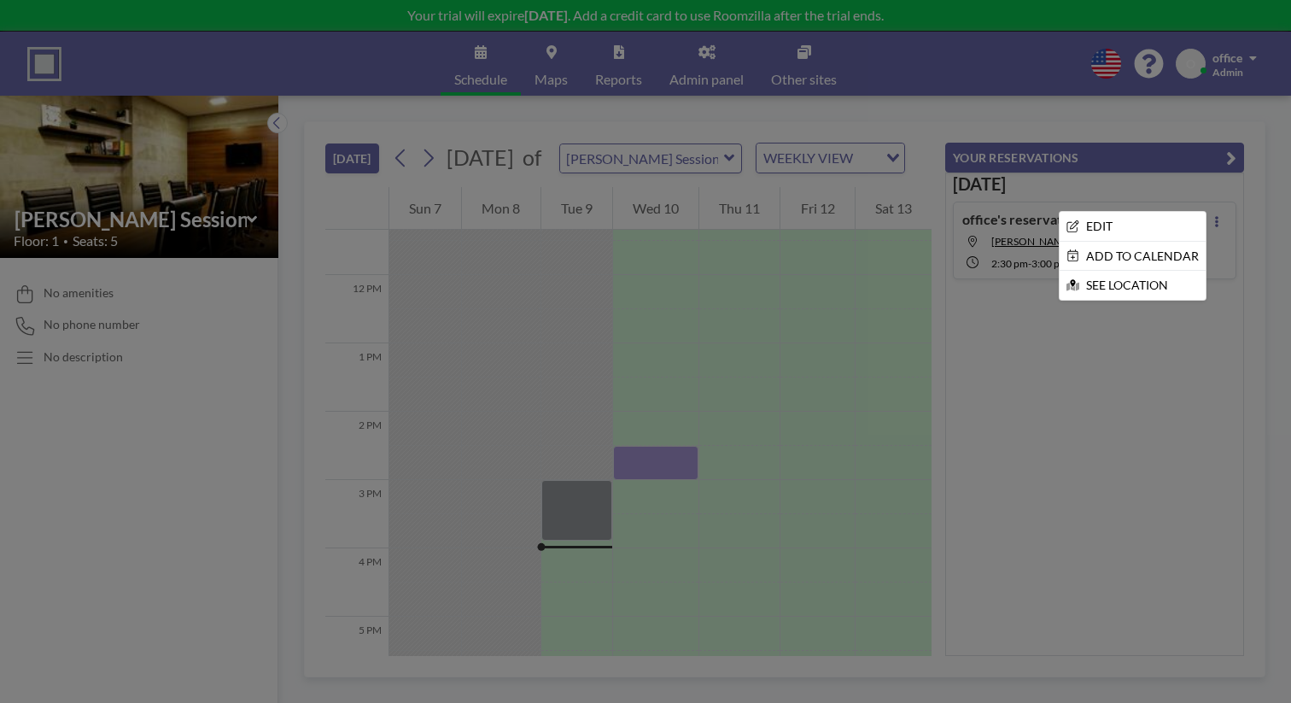
click at [1173, 271] on div at bounding box center [645, 351] width 1291 height 703
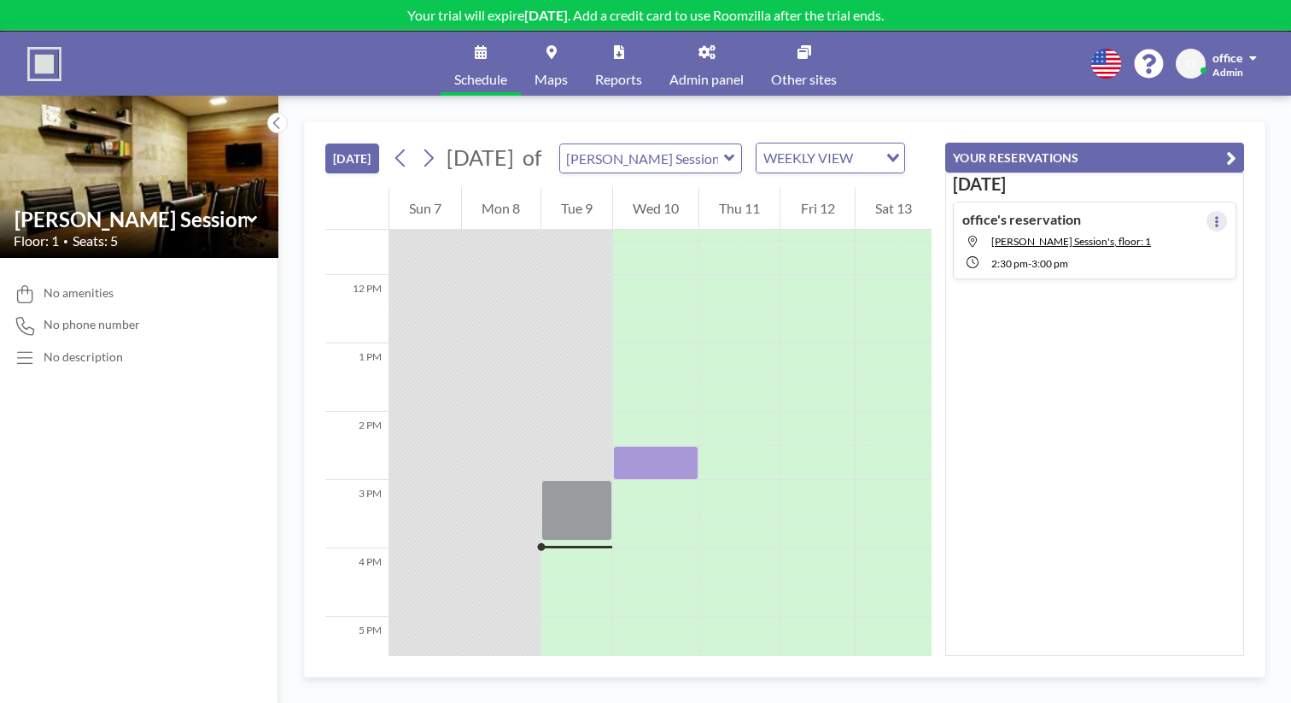
click at [1227, 211] on button at bounding box center [1217, 221] width 20 height 20
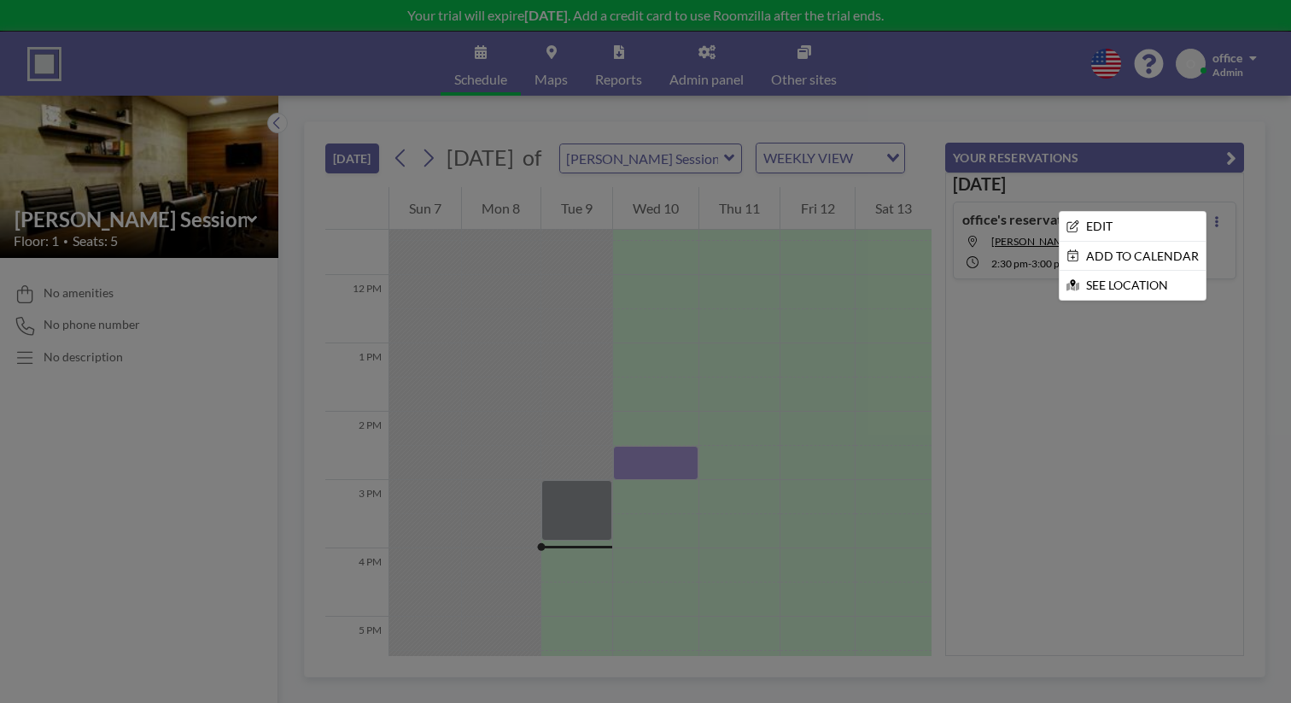
click at [1124, 338] on div at bounding box center [645, 351] width 1291 height 703
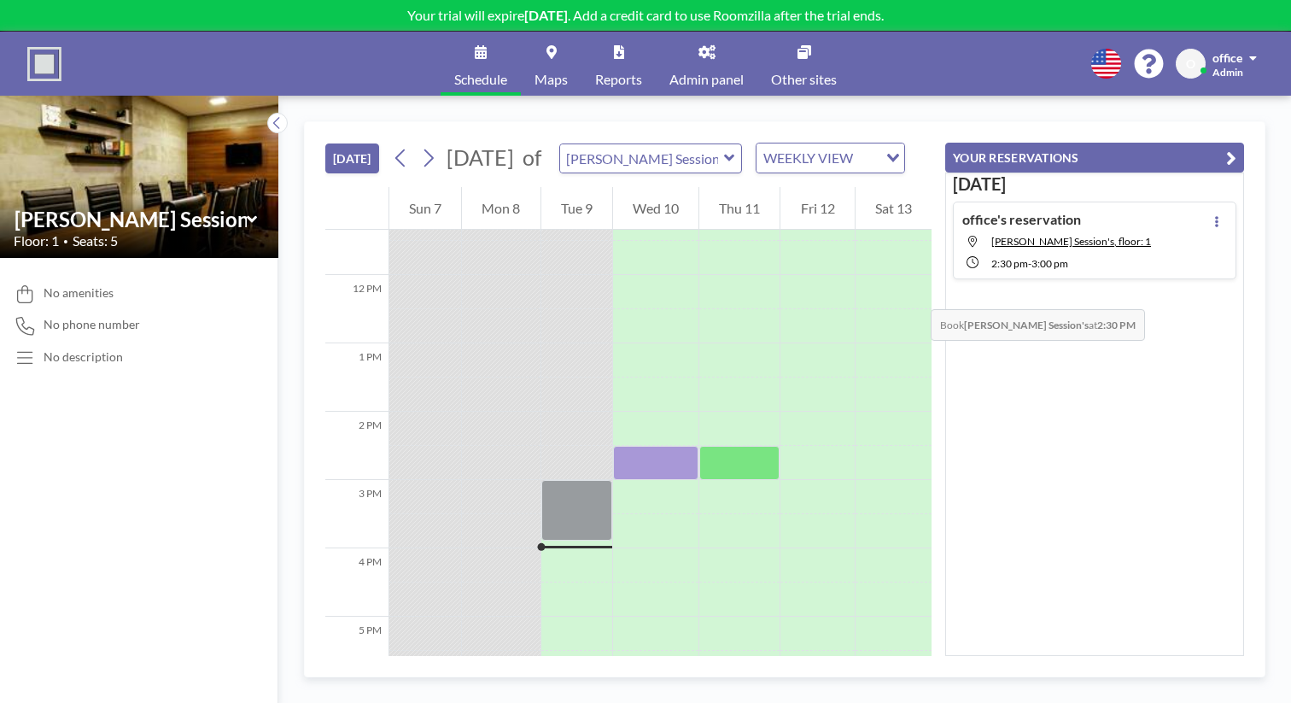
click at [740, 446] on div at bounding box center [739, 463] width 80 height 34
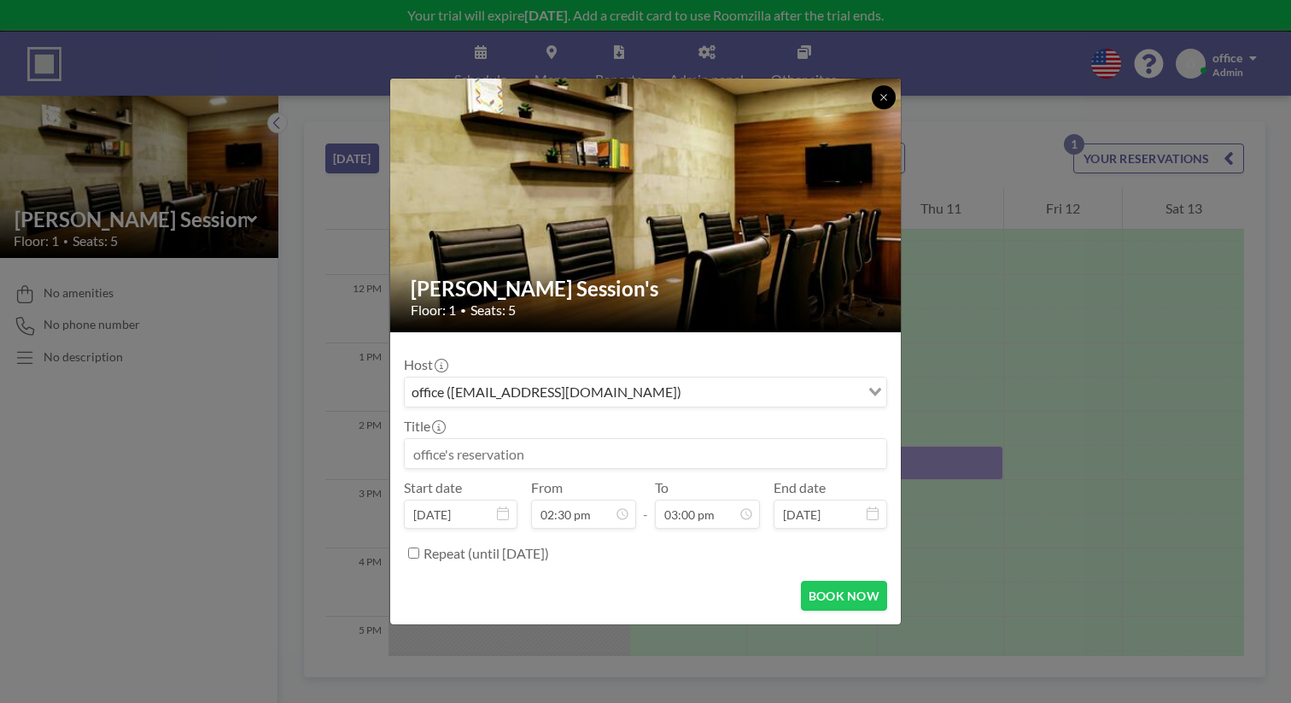
click at [879, 102] on icon at bounding box center [884, 97] width 10 height 10
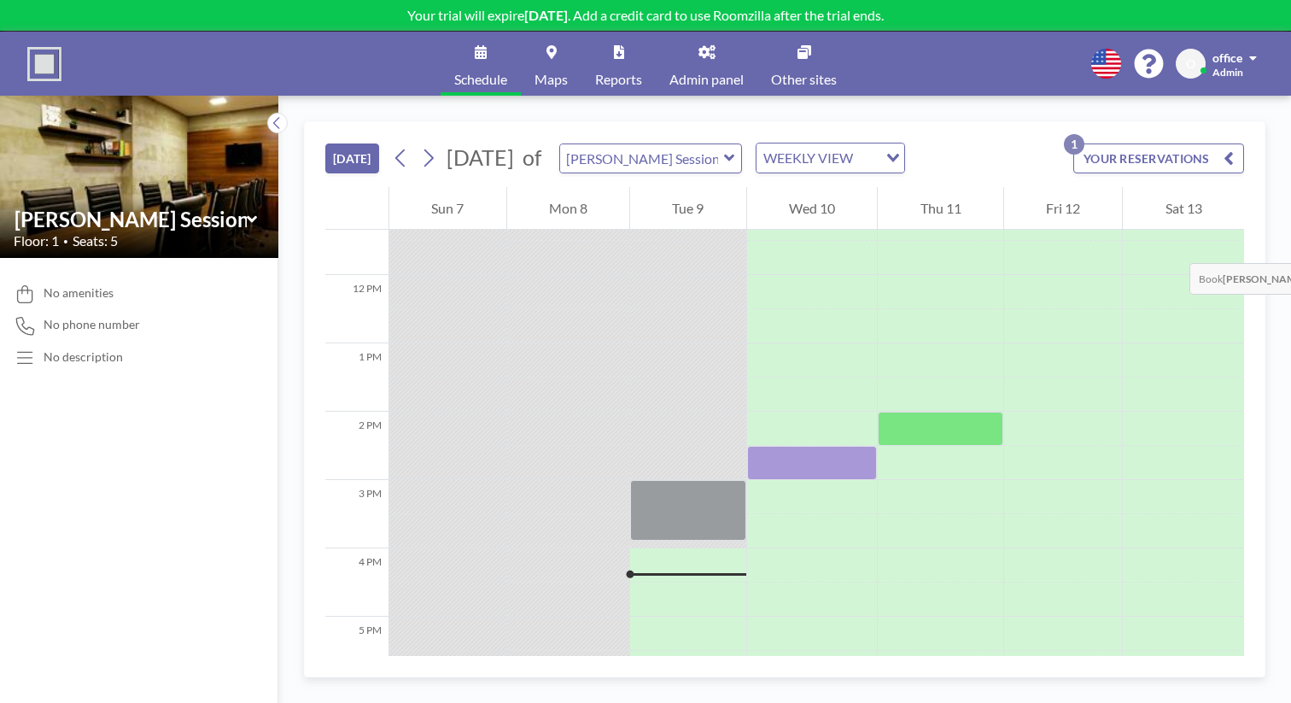
click at [950, 412] on div at bounding box center [941, 429] width 126 height 34
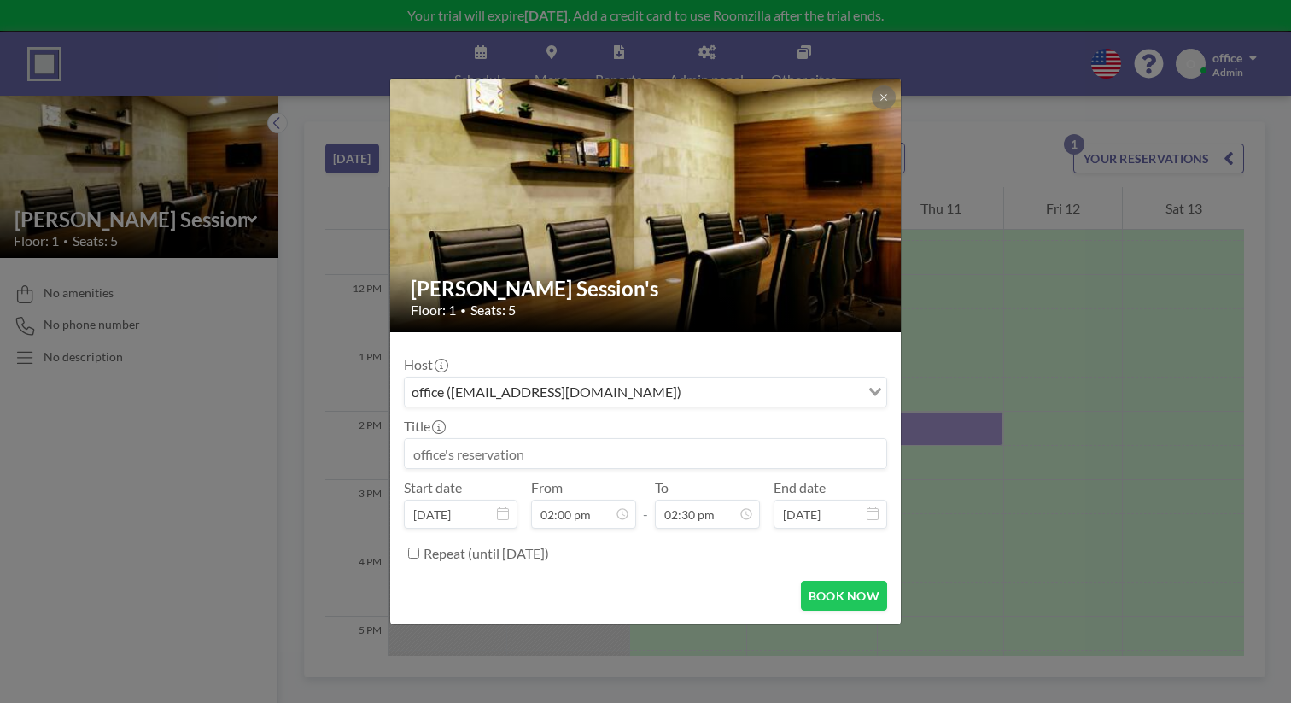
click at [950, 196] on div "Emery Session's Floor: 1 • Seats: 5 Host office (office@emerycenter.com) Loadin…" at bounding box center [645, 351] width 1291 height 703
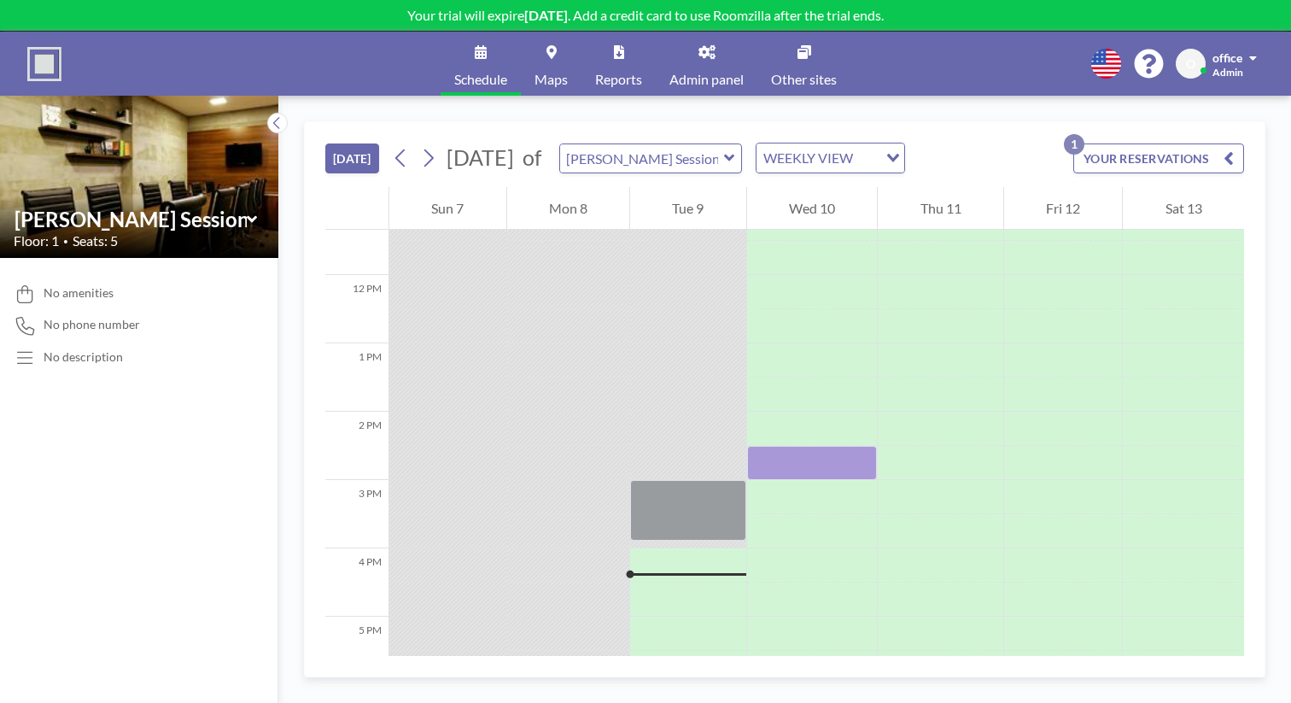
click at [950, 412] on div at bounding box center [941, 429] width 126 height 34
click at [898, 514] on div at bounding box center [941, 531] width 126 height 34
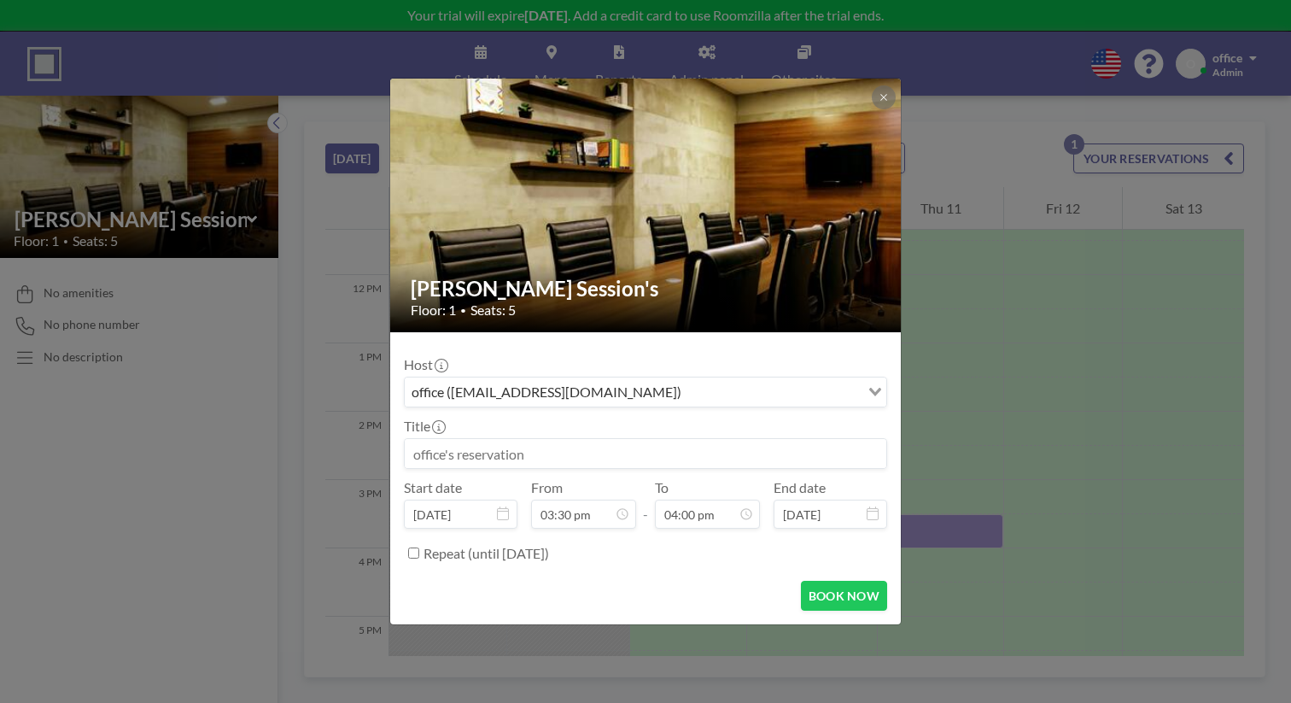
scroll to position [873, 0]
click at [879, 102] on icon at bounding box center [884, 97] width 10 height 10
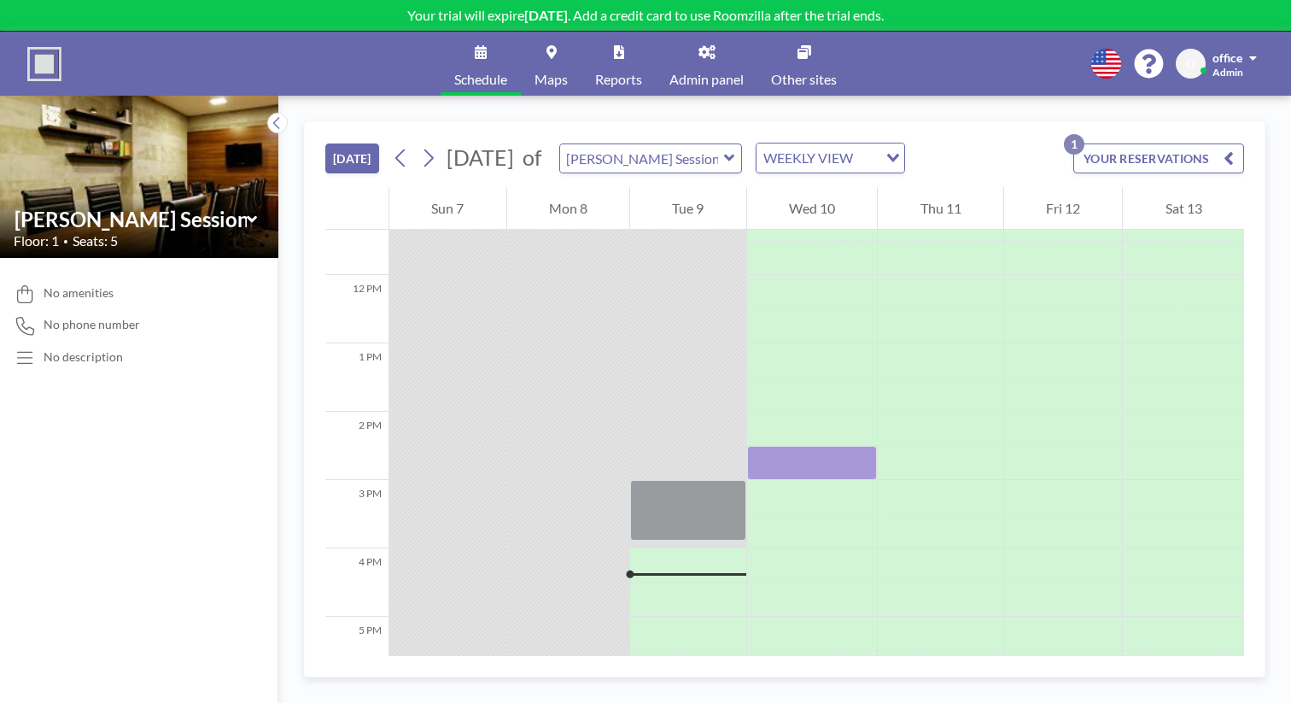
click at [699, 48] on icon at bounding box center [707, 52] width 17 height 14
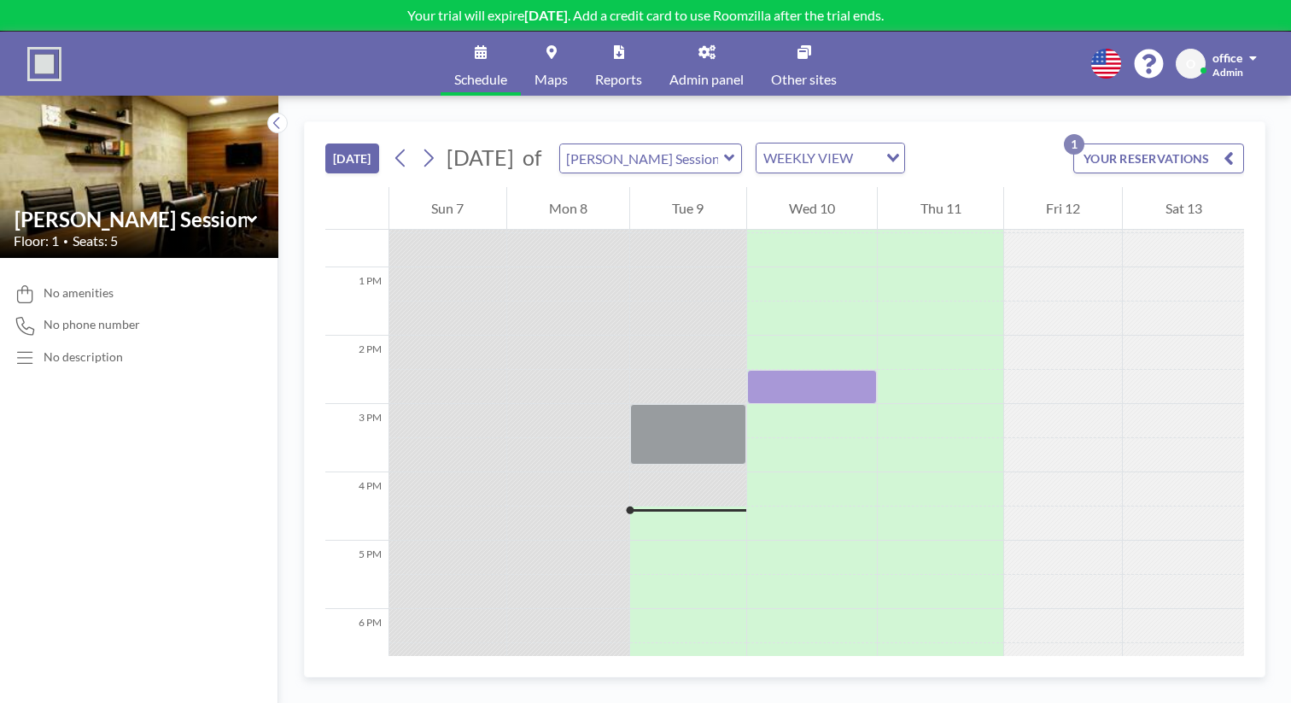
scroll to position [857, 0]
click at [677, 73] on span "Admin panel" at bounding box center [707, 80] width 74 height 14
